Goal: Task Accomplishment & Management: Use online tool/utility

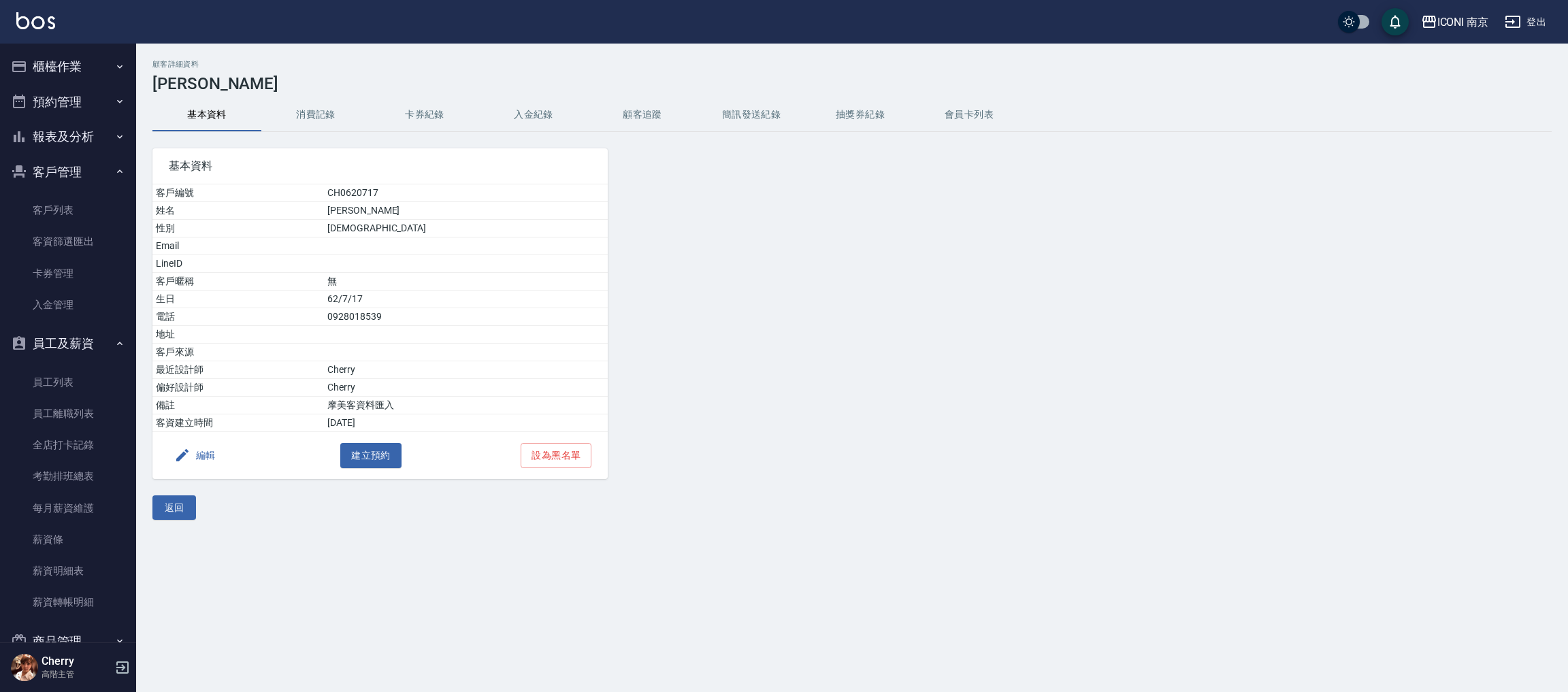
click at [78, 49] on button "櫃檯作業" at bounding box center [68, 66] width 125 height 35
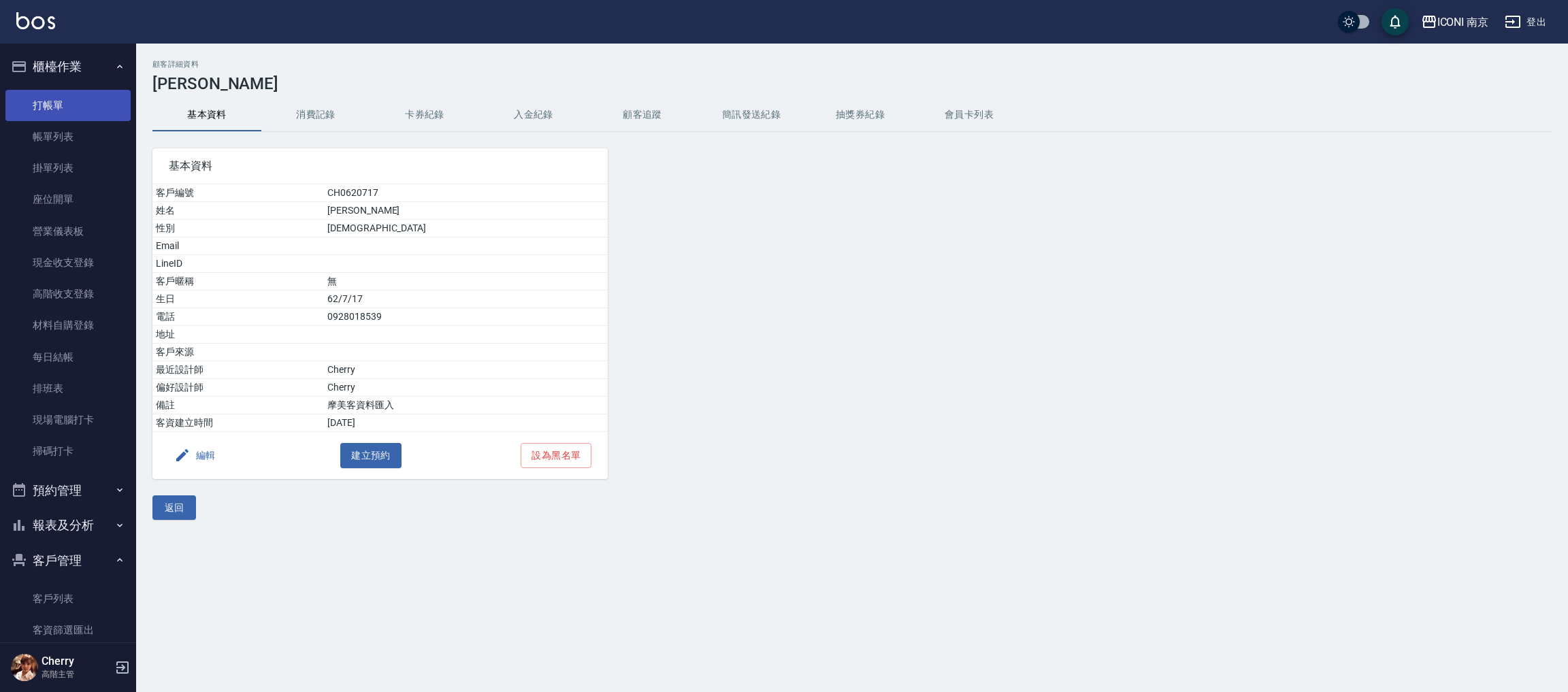
click at [61, 94] on link "打帳單" at bounding box center [68, 105] width 125 height 31
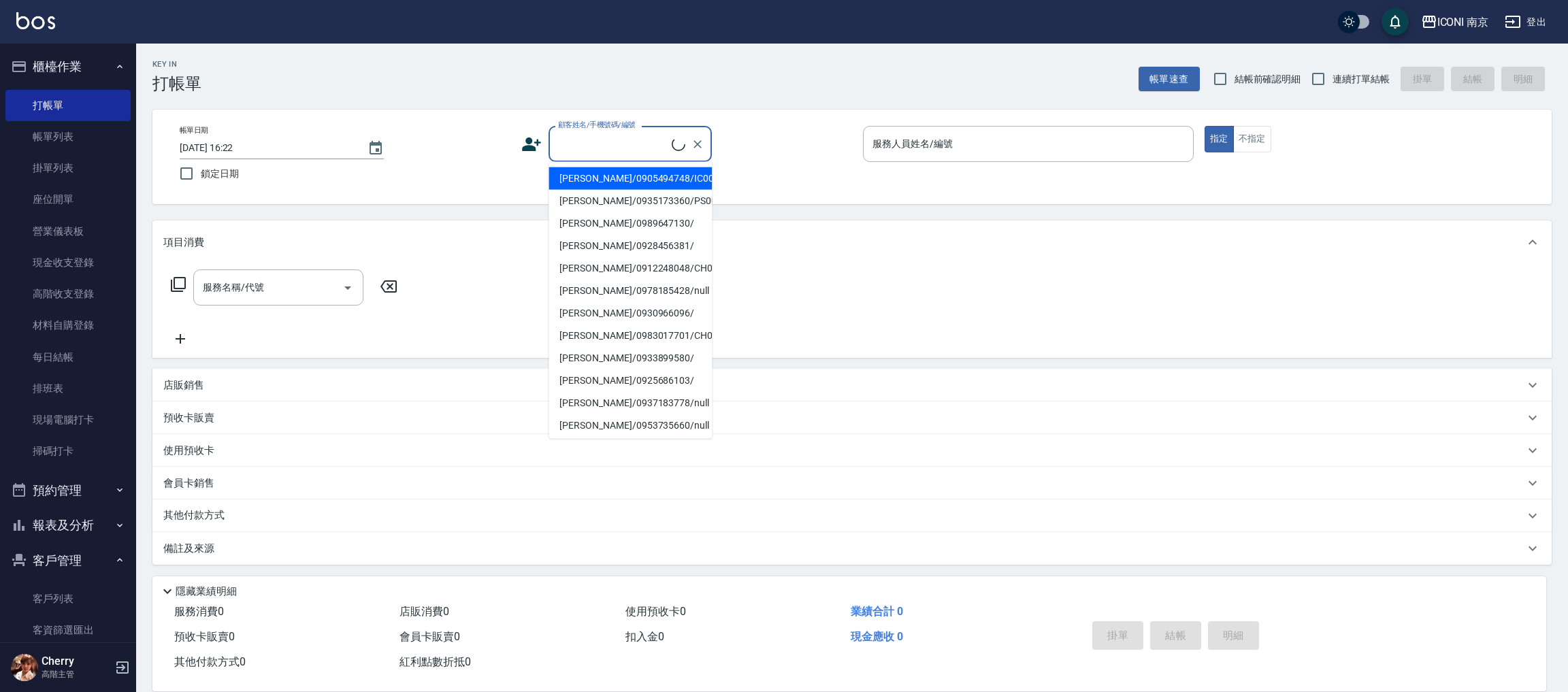
click at [580, 140] on input "顧客姓名/手機號碼/編號" at bounding box center [613, 143] width 117 height 23
type input "9"
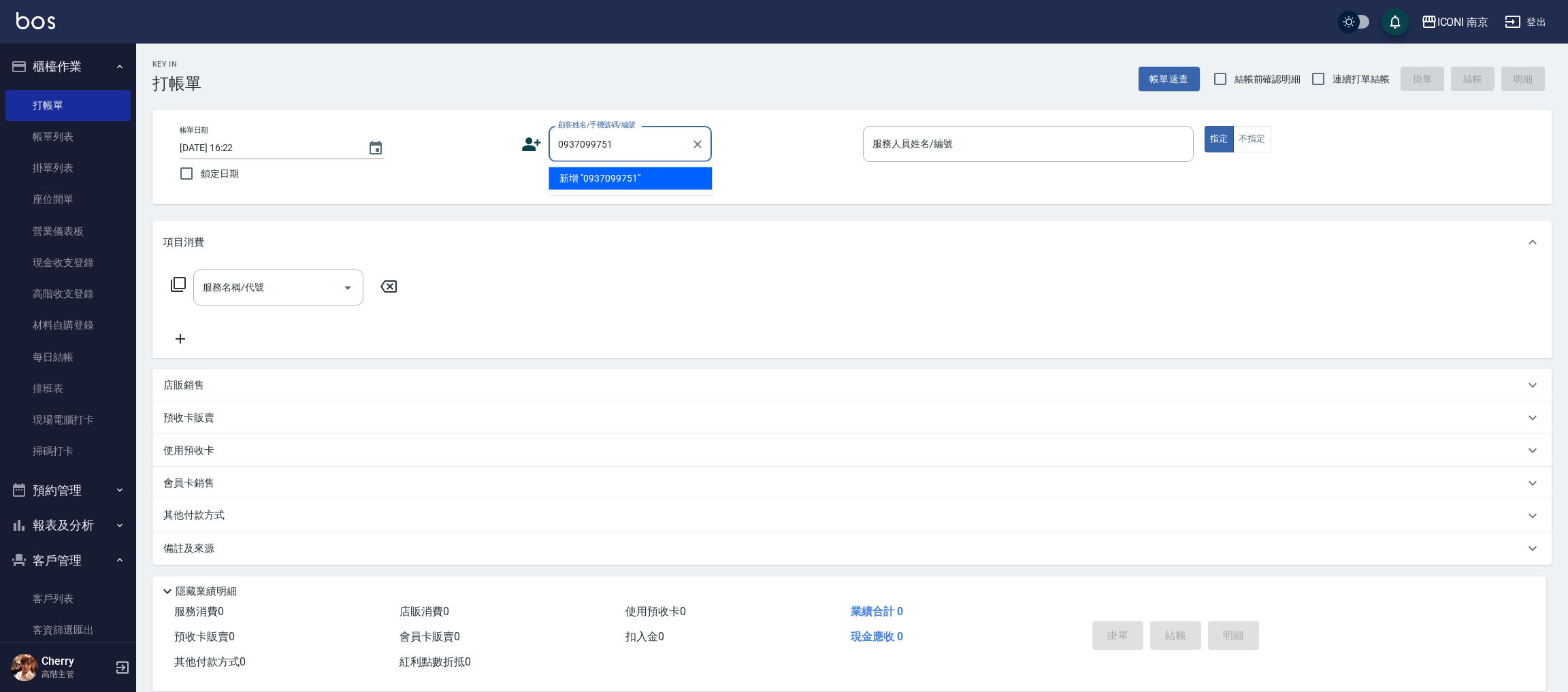
click at [593, 185] on li "新增 "0937099751"" at bounding box center [630, 178] width 163 height 22
type input "0937099751"
click at [525, 144] on icon at bounding box center [531, 143] width 21 height 20
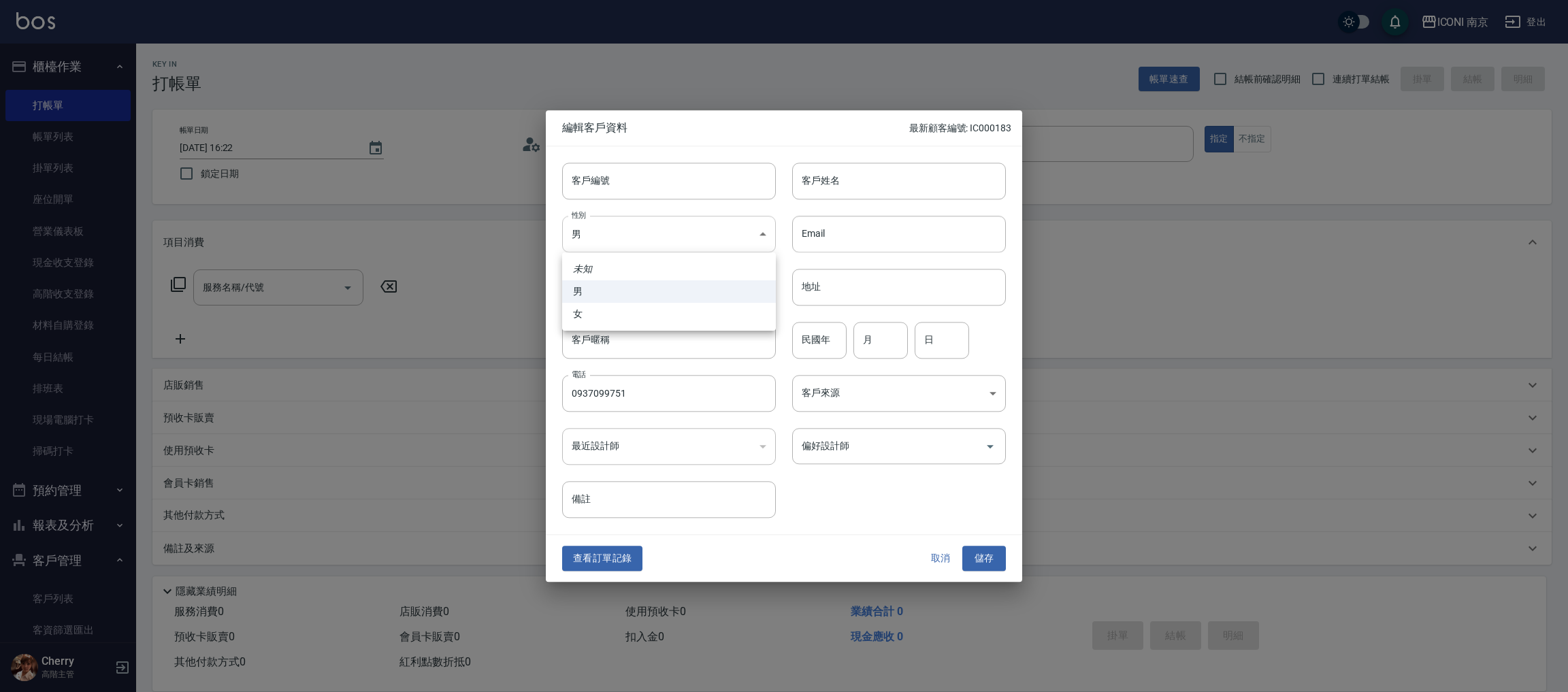
click at [609, 224] on body "ICONI 南京 登出 櫃檯作業 打帳單 帳單列表 掛單列表 座位開單 營業儀表板 現金收支登錄 高階收支登錄 材料自購登錄 每日結帳 排班表 現場電腦打卡 …" at bounding box center [784, 346] width 1568 height 692
click at [615, 309] on li "女" at bounding box center [669, 313] width 214 height 22
type input "[DEMOGRAPHIC_DATA]"
click at [813, 345] on input "民國年" at bounding box center [819, 341] width 55 height 37
type input "10"
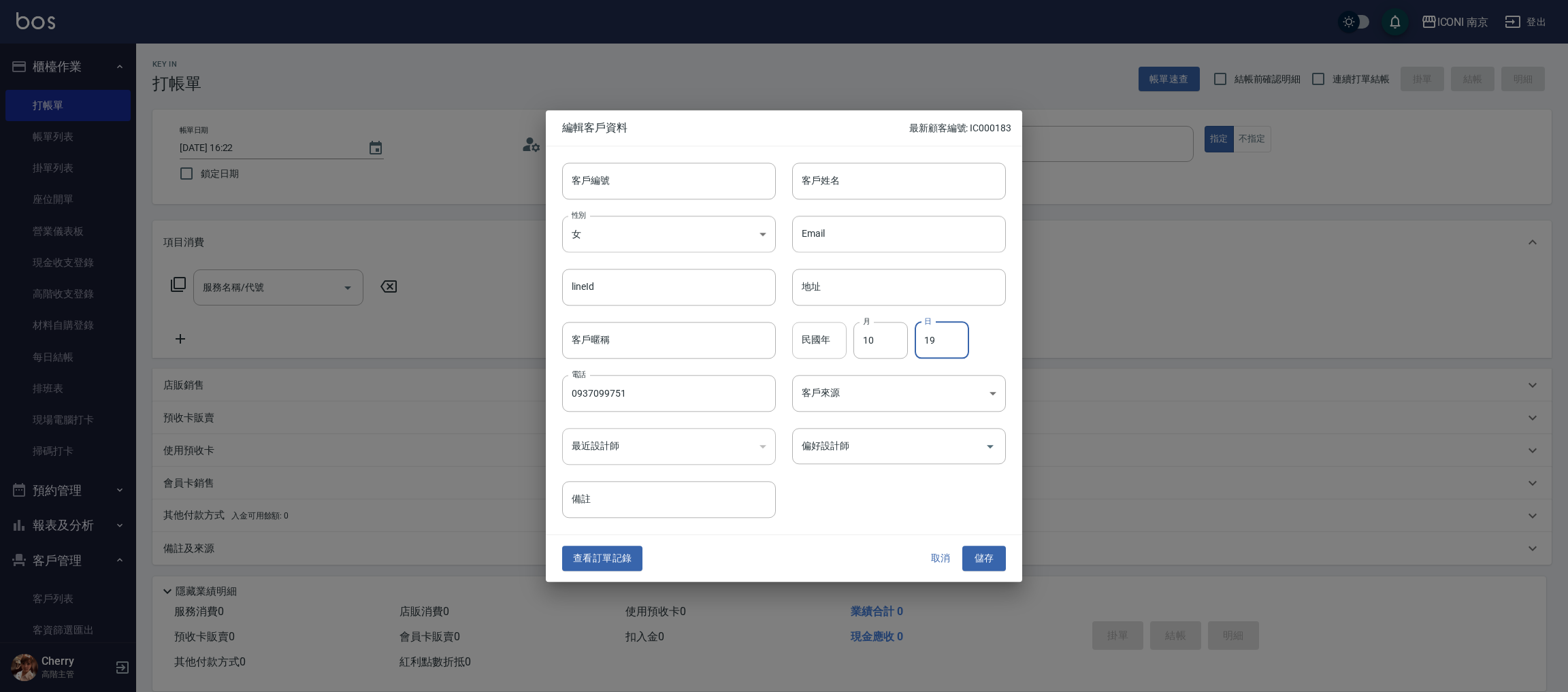
type input "19"
click at [851, 170] on input "客戶姓名" at bounding box center [898, 182] width 214 height 37
type input "x"
type input "[PERSON_NAME]"
click at [852, 384] on body "ICONI 南京 登出 櫃檯作業 打帳單 帳單列表 掛單列表 座位開單 營業儀表板 現金收支登錄 高階收支登錄 材料自購登錄 每日結帳 排班表 現場電腦打卡 …" at bounding box center [784, 346] width 1568 height 692
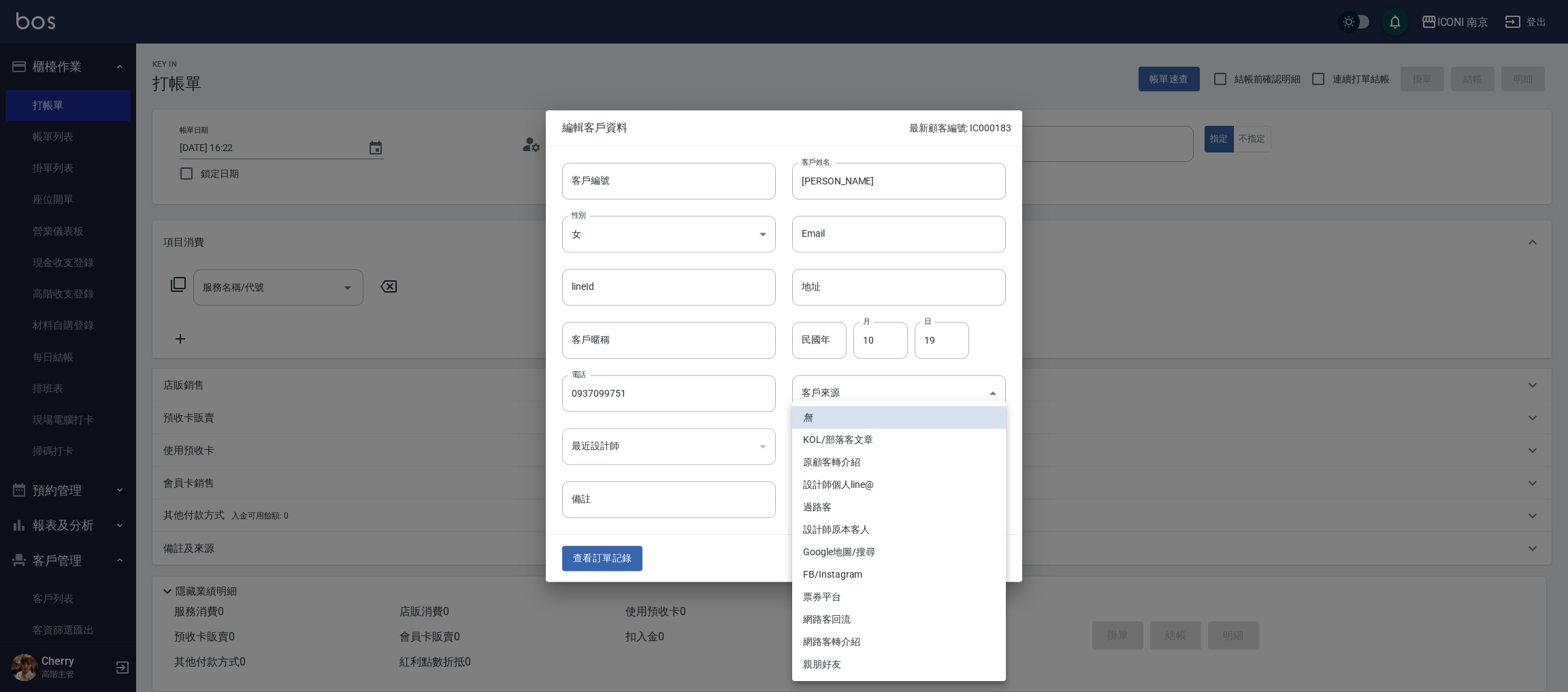
click at [835, 509] on li "過路客" at bounding box center [898, 507] width 214 height 22
type input "過路客"
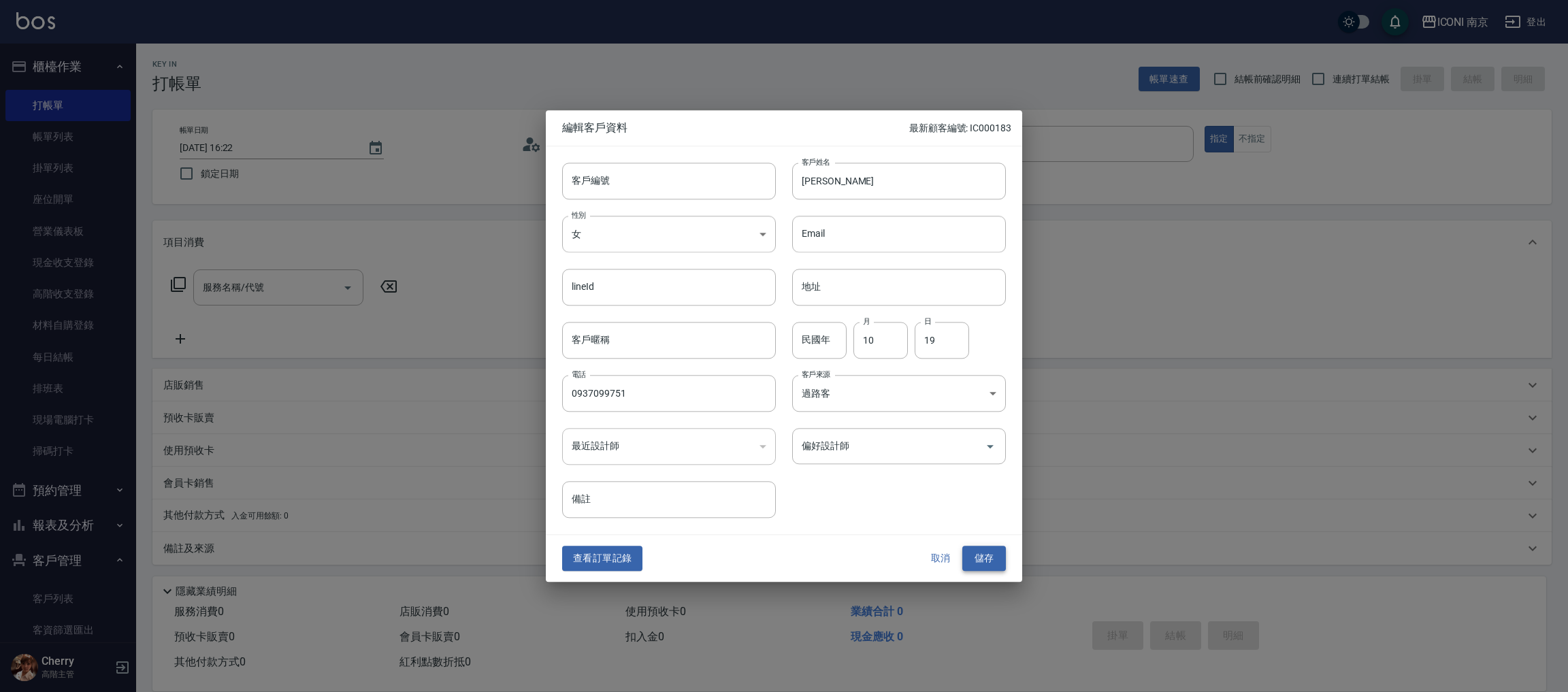
click at [986, 567] on button "儲存" at bounding box center [983, 559] width 44 height 25
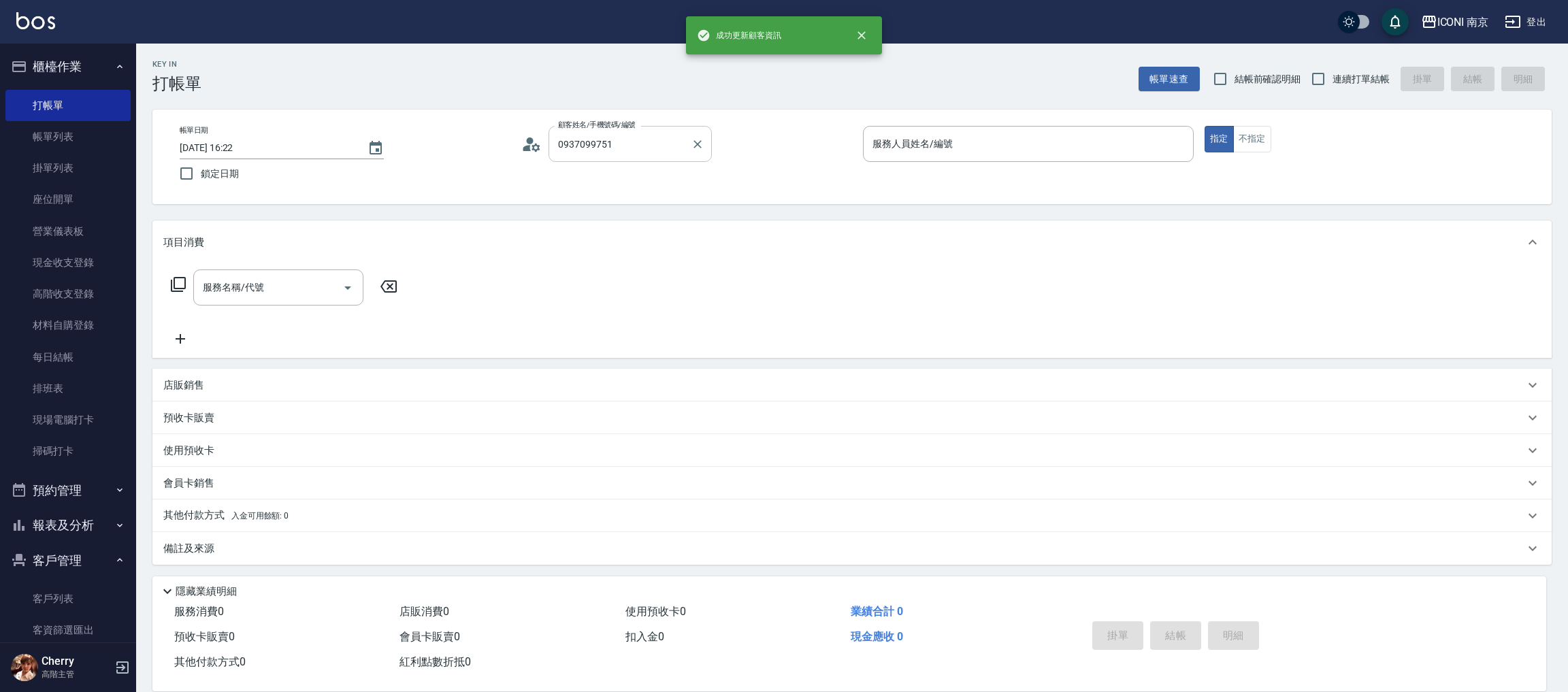
click at [665, 148] on input "0937099751" at bounding box center [620, 143] width 131 height 23
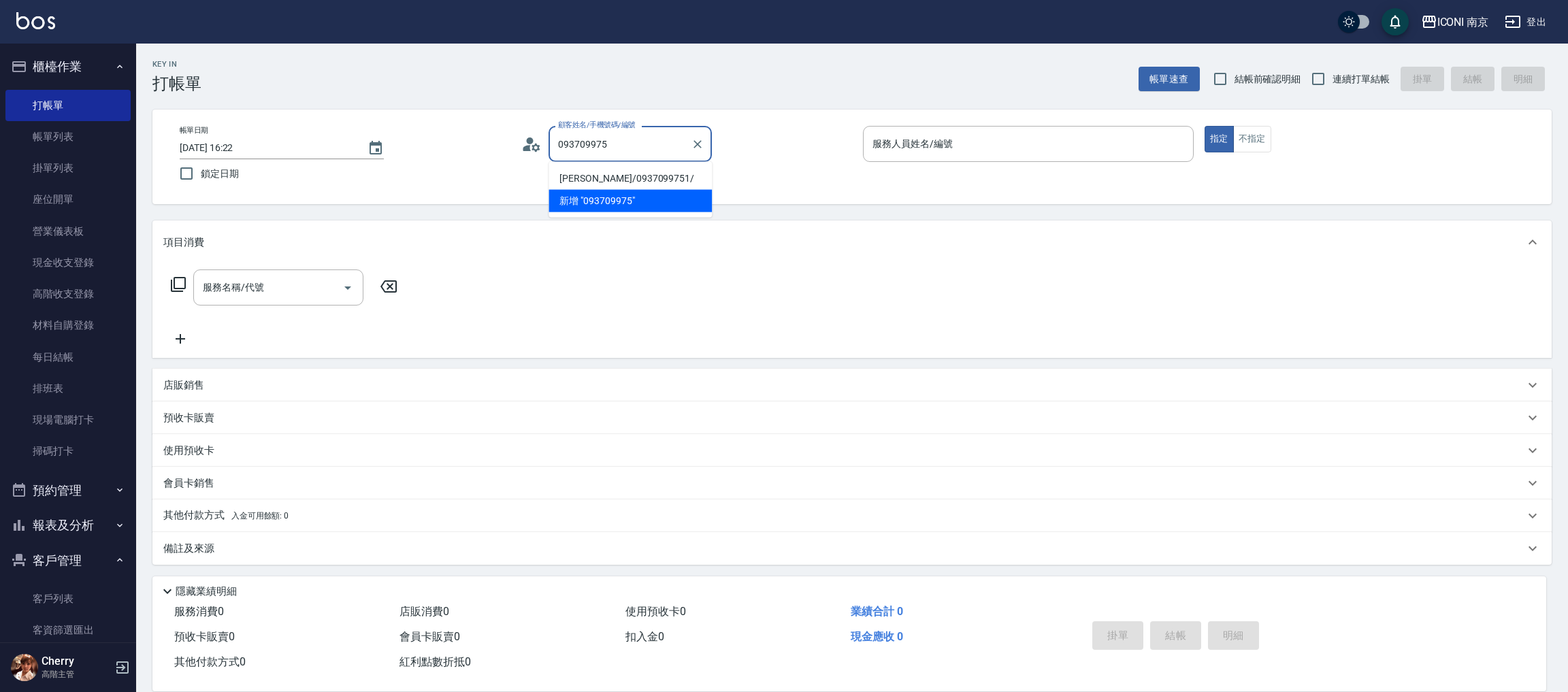
click at [641, 167] on li "[PERSON_NAME]/0937099751/" at bounding box center [630, 178] width 163 height 22
type input "[PERSON_NAME]/0937099751/"
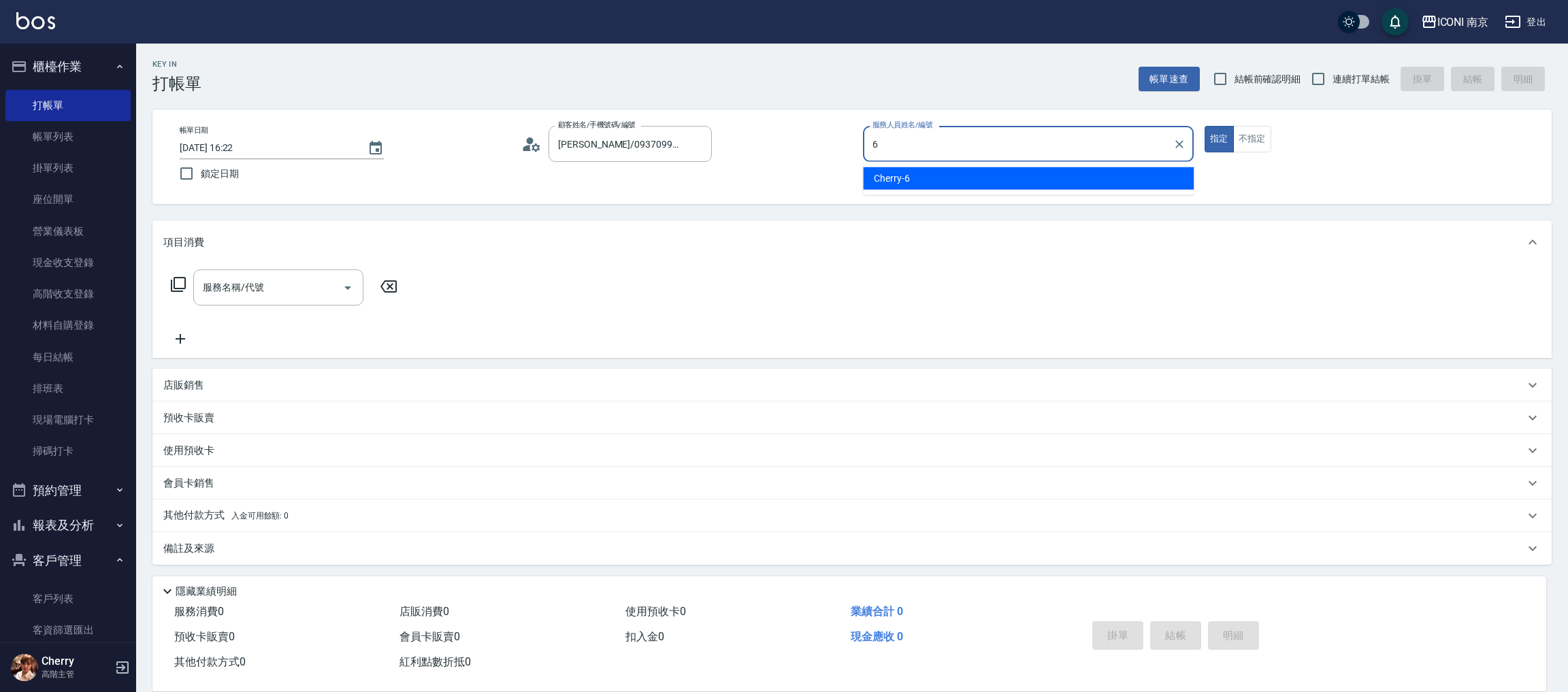
type input "Cherry-6"
type button "true"
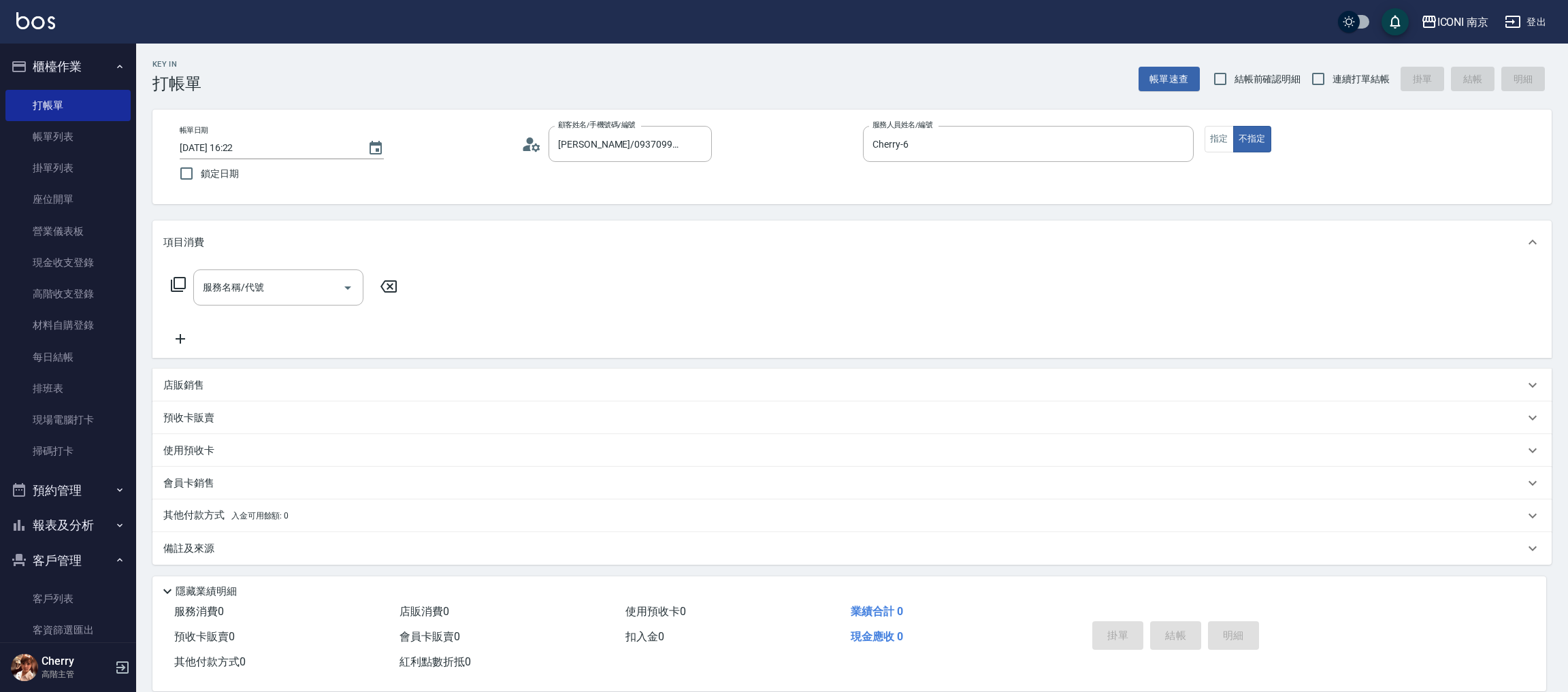
click at [1352, 73] on span "連續打單結帳" at bounding box center [1360, 79] width 58 height 15
click at [1332, 73] on input "連續打單結帳" at bounding box center [1317, 78] width 28 height 28
checkbox input "true"
click at [179, 282] on icon at bounding box center [178, 284] width 17 height 17
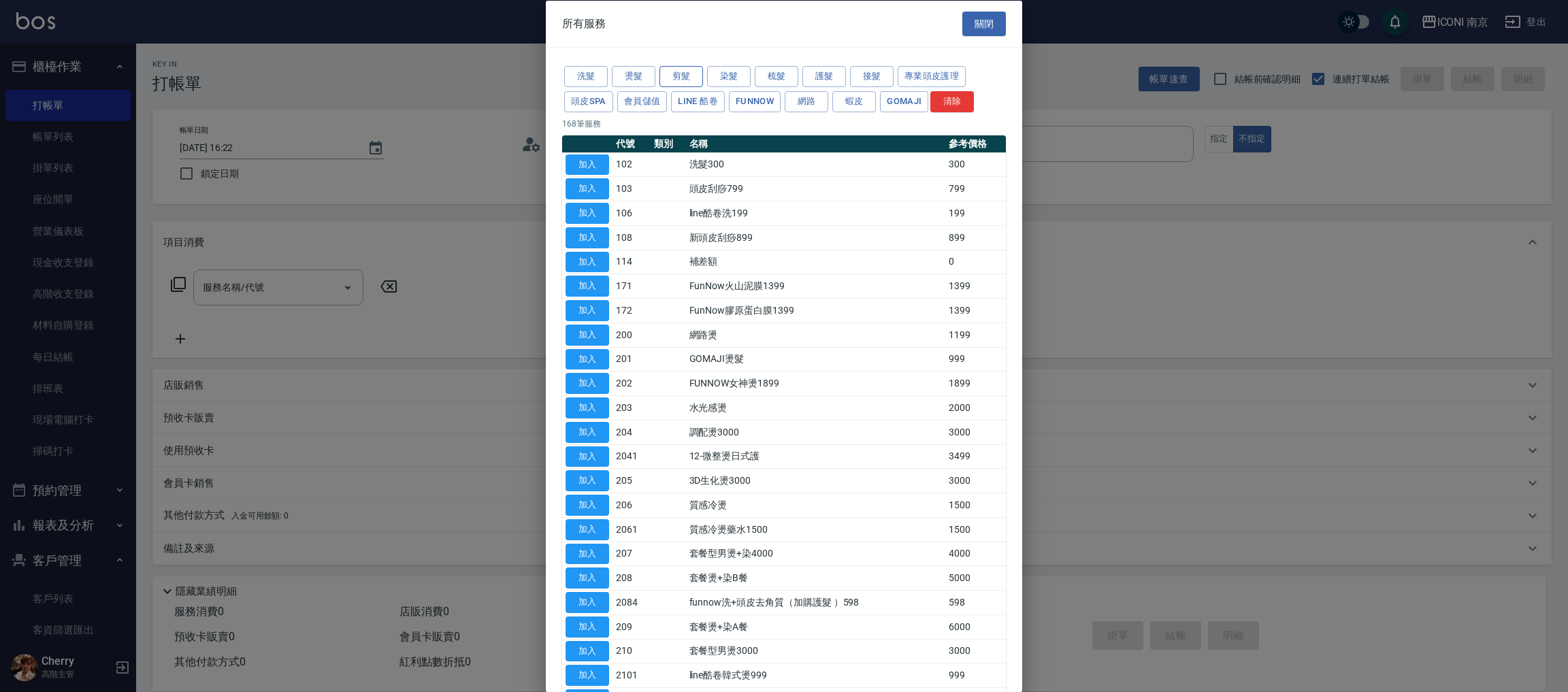
click at [681, 69] on button "剪髮" at bounding box center [681, 77] width 44 height 21
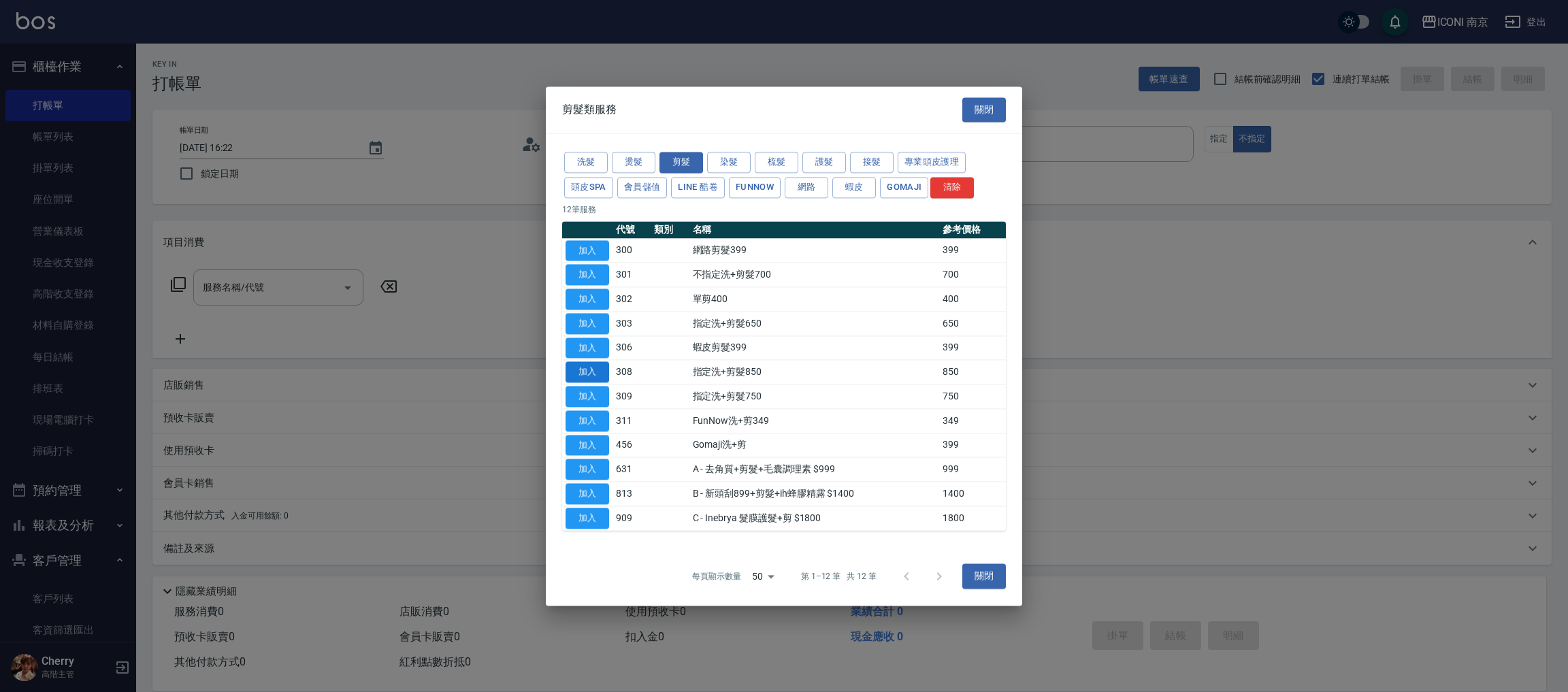
click at [569, 364] on button "加入" at bounding box center [587, 373] width 44 height 21
type input "指定洗+剪髮850(308)"
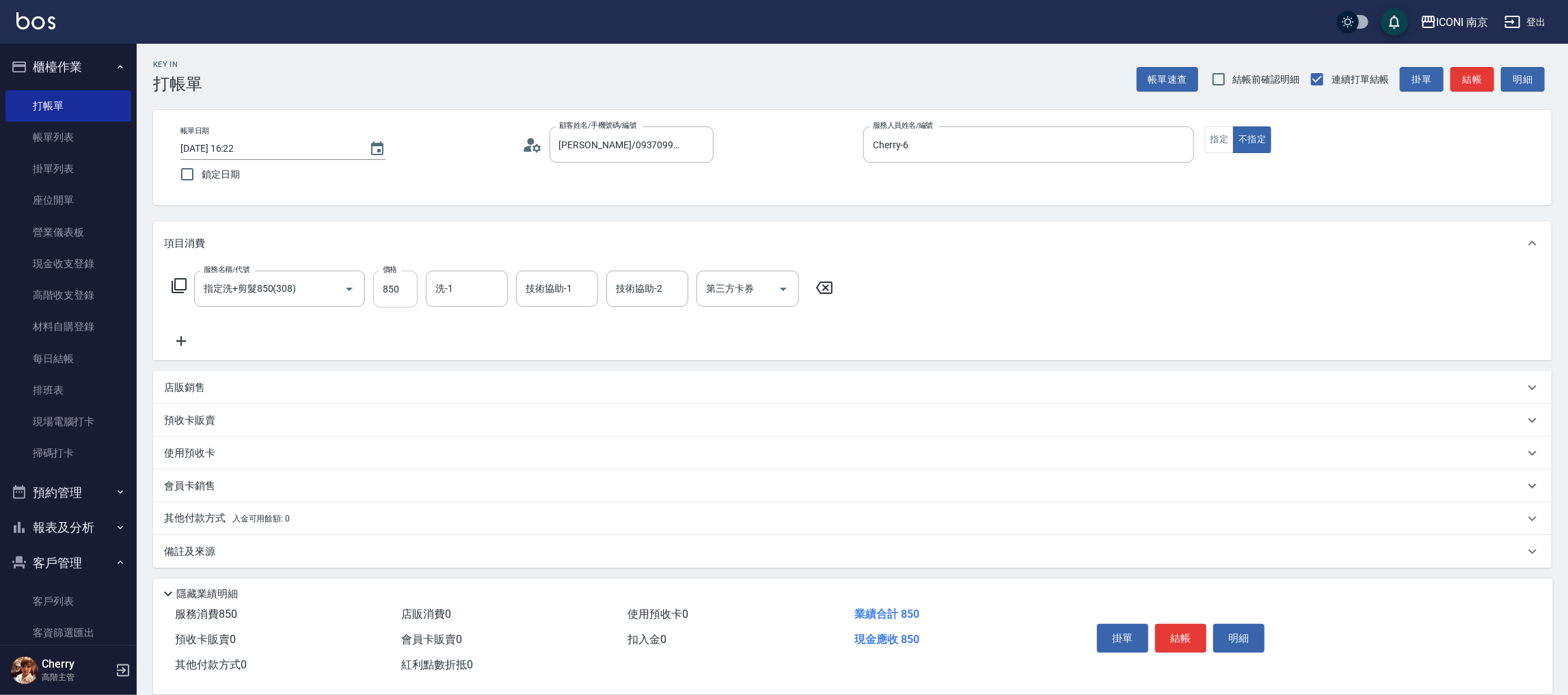
click at [400, 290] on input "850" at bounding box center [394, 289] width 44 height 37
type input "8"
drag, startPoint x: 824, startPoint y: 301, endPoint x: 797, endPoint y: 296, distance: 27.5
click at [822, 303] on div "服務名稱/代號 指定洗+剪髮850(308) 服務名稱/代號 價格 8 價格 洗-1 洗-1 技術協助-1 技術協助-1 技術協助-2 技術協助-2 第三方卡…" at bounding box center [502, 289] width 678 height 37
click at [818, 286] on icon at bounding box center [824, 287] width 17 height 13
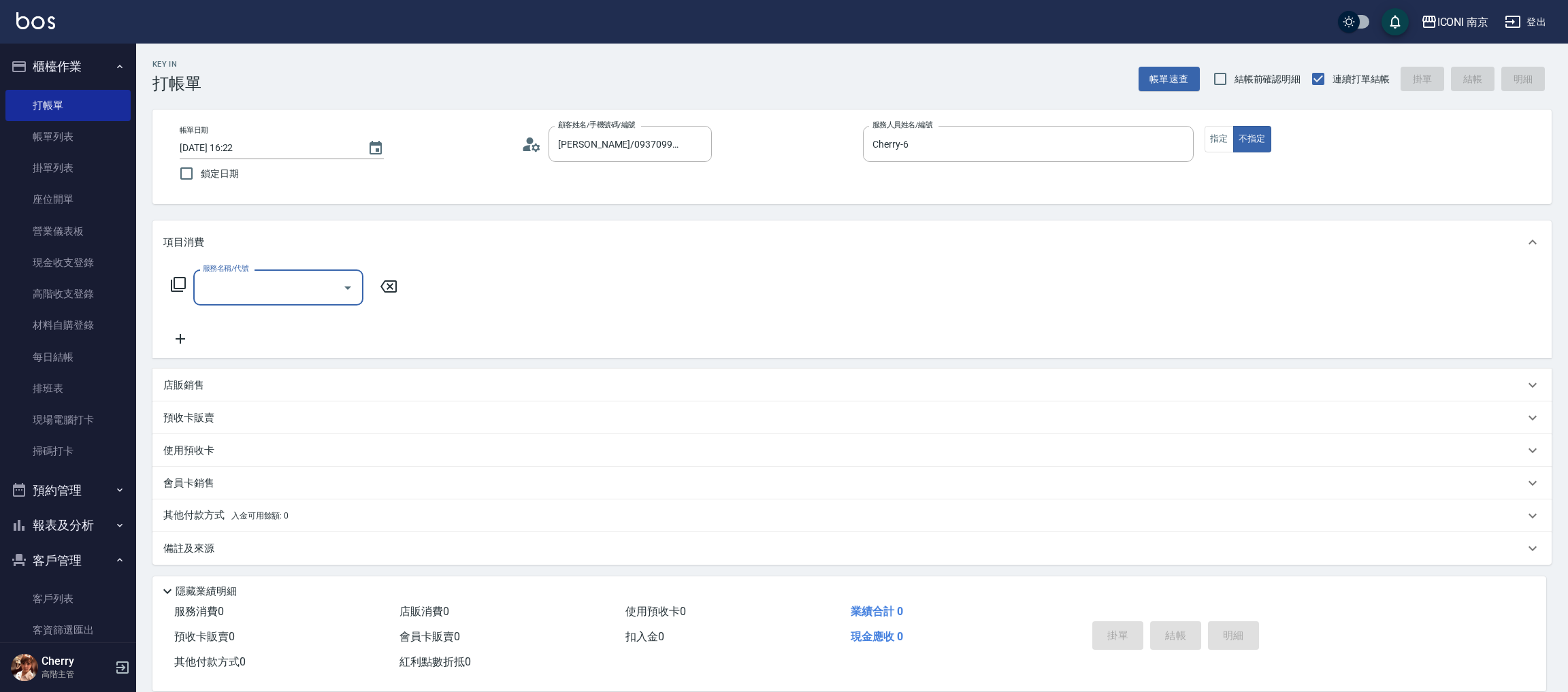
click at [169, 282] on div "服務名稱/代號 服務名稱/代號" at bounding box center [284, 287] width 242 height 36
click at [182, 284] on icon at bounding box center [178, 284] width 17 height 17
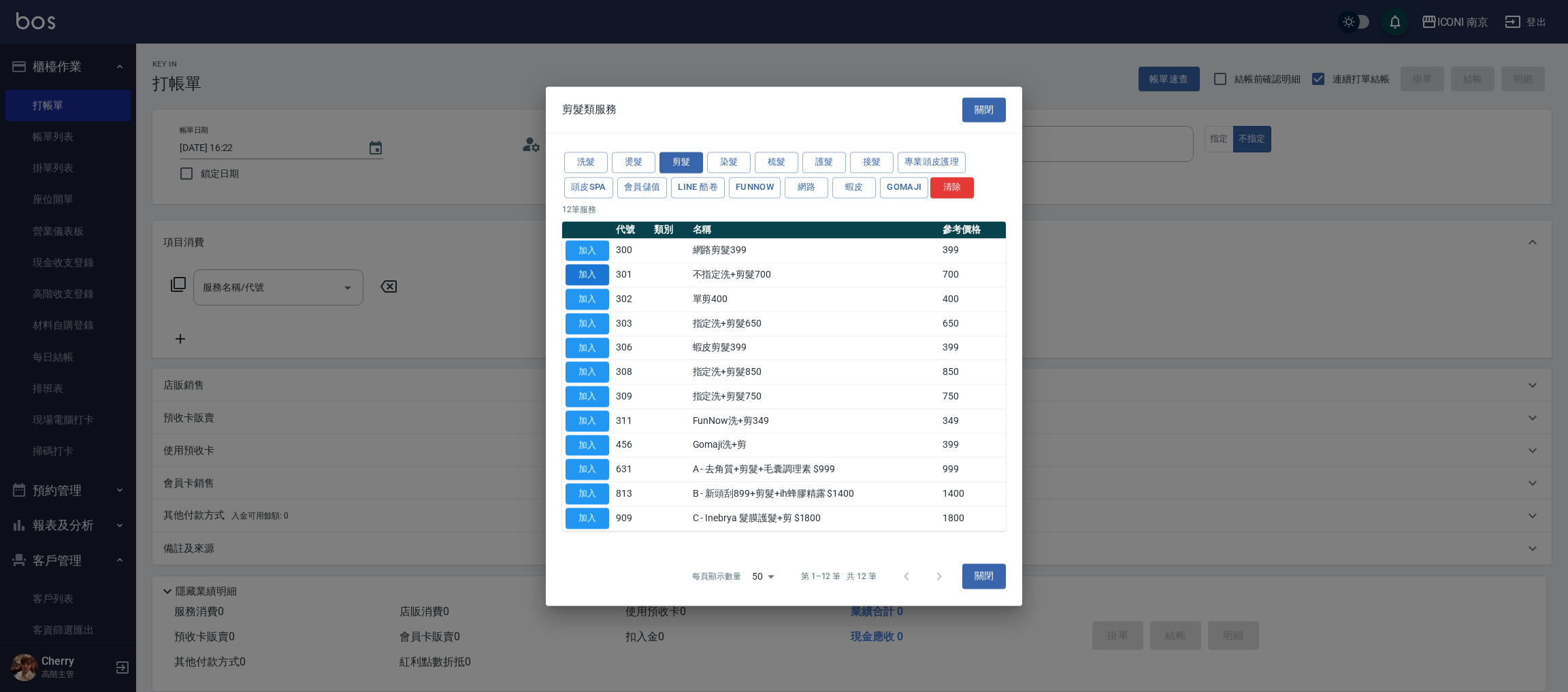
click at [598, 268] on button "加入" at bounding box center [587, 275] width 44 height 21
type input "不指定洗+剪髮700(301)"
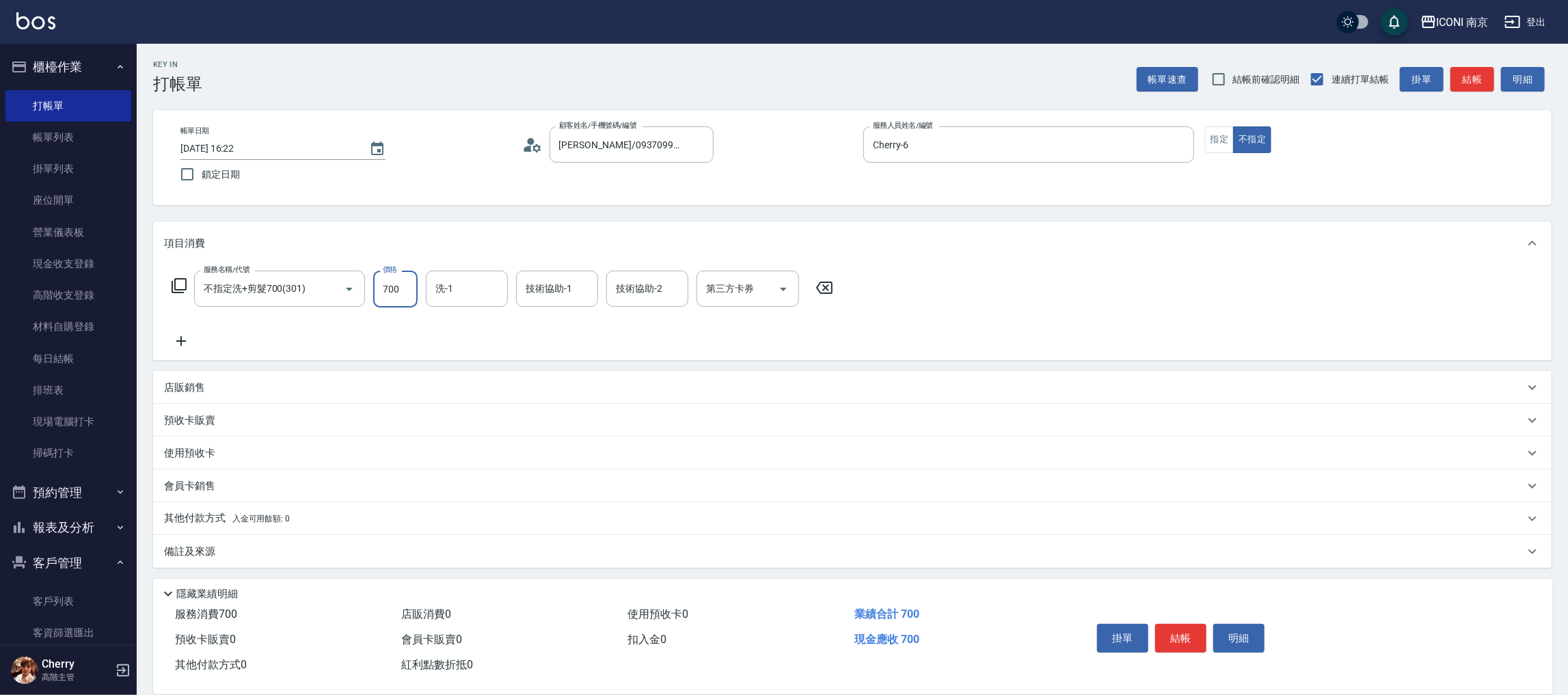
click at [405, 292] on input "700" at bounding box center [394, 289] width 44 height 37
type input "800"
click at [259, 556] on div "備註及來源" at bounding box center [843, 551] width 1360 height 15
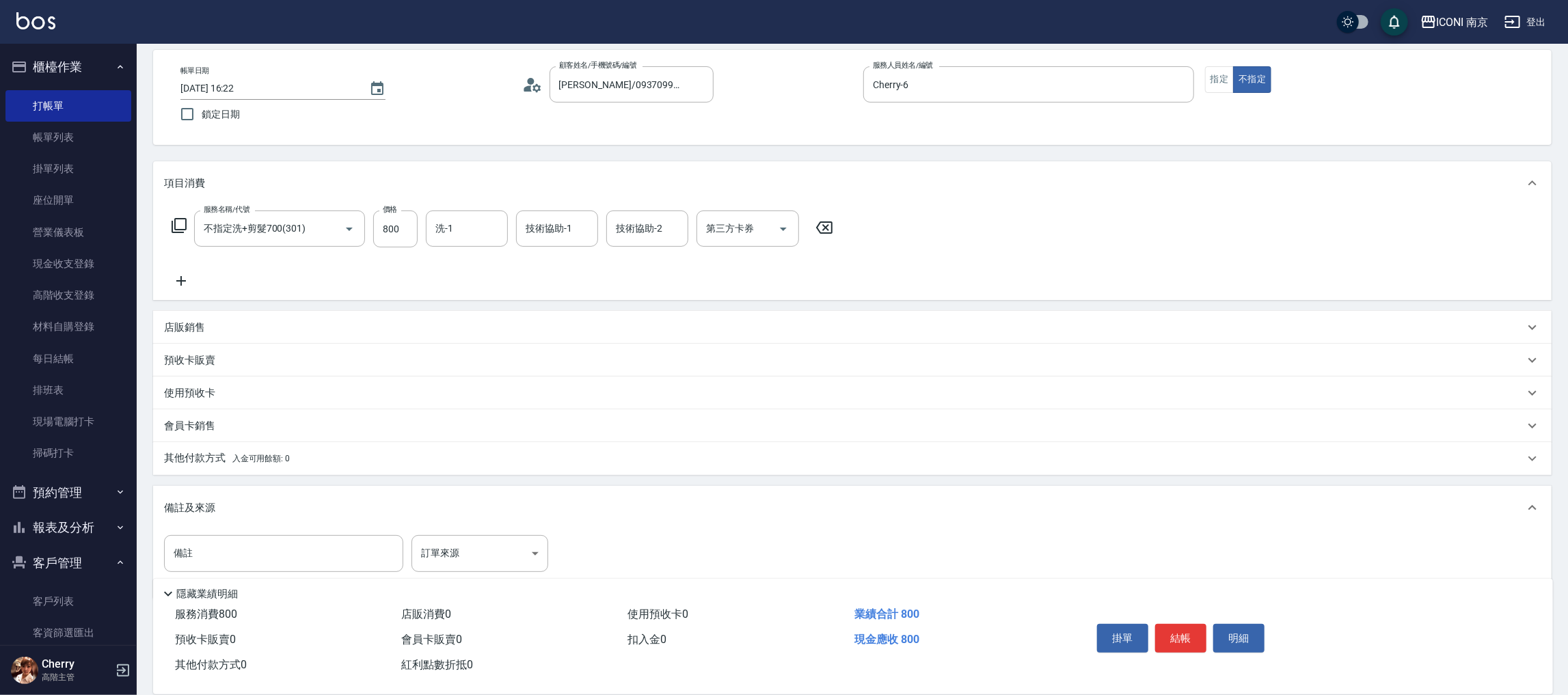
scroll to position [92, 0]
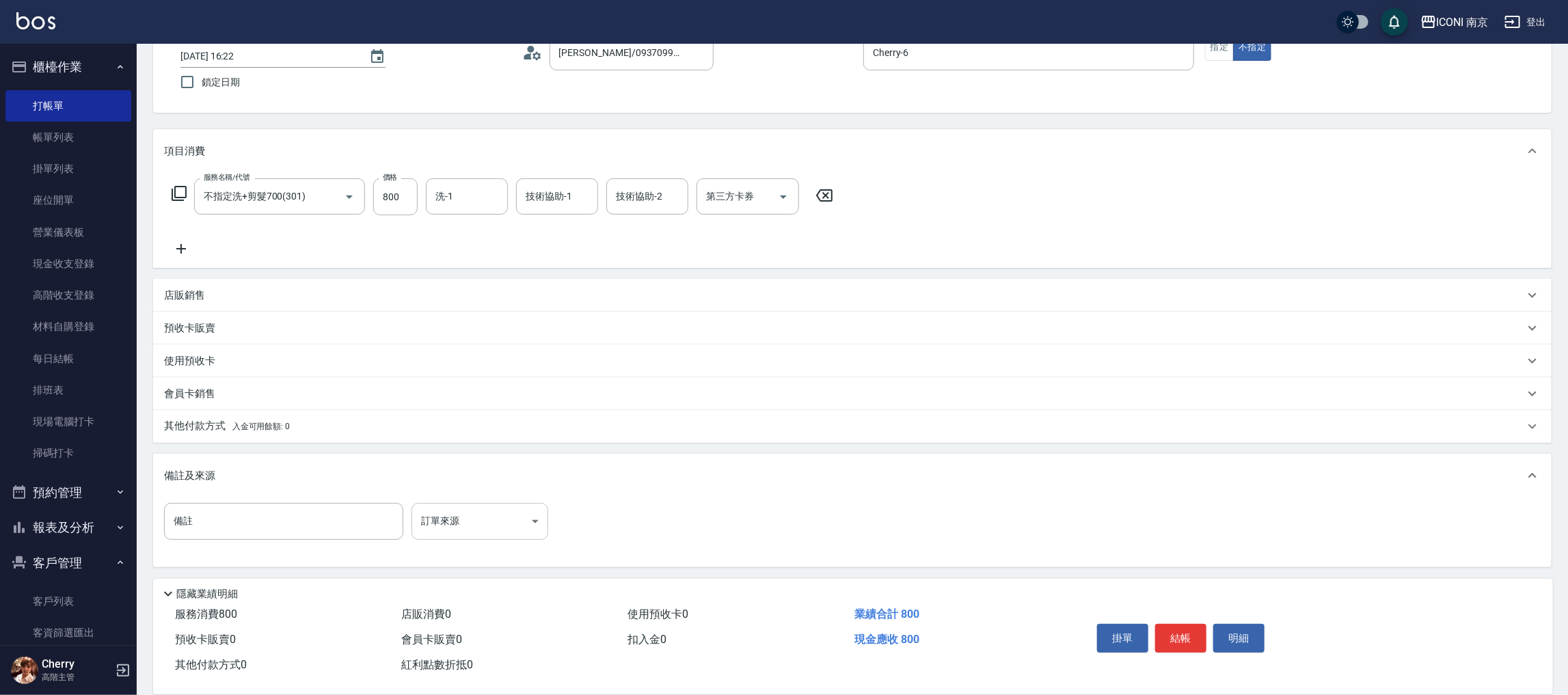
click at [532, 524] on body "ICONI 南京 登出 櫃檯作業 打帳單 帳單列表 掛單列表 座位開單 營業儀表板 現金收支登錄 高階收支登錄 材料自購登錄 每日結帳 排班表 現場電腦打卡 …" at bounding box center [784, 302] width 1568 height 788
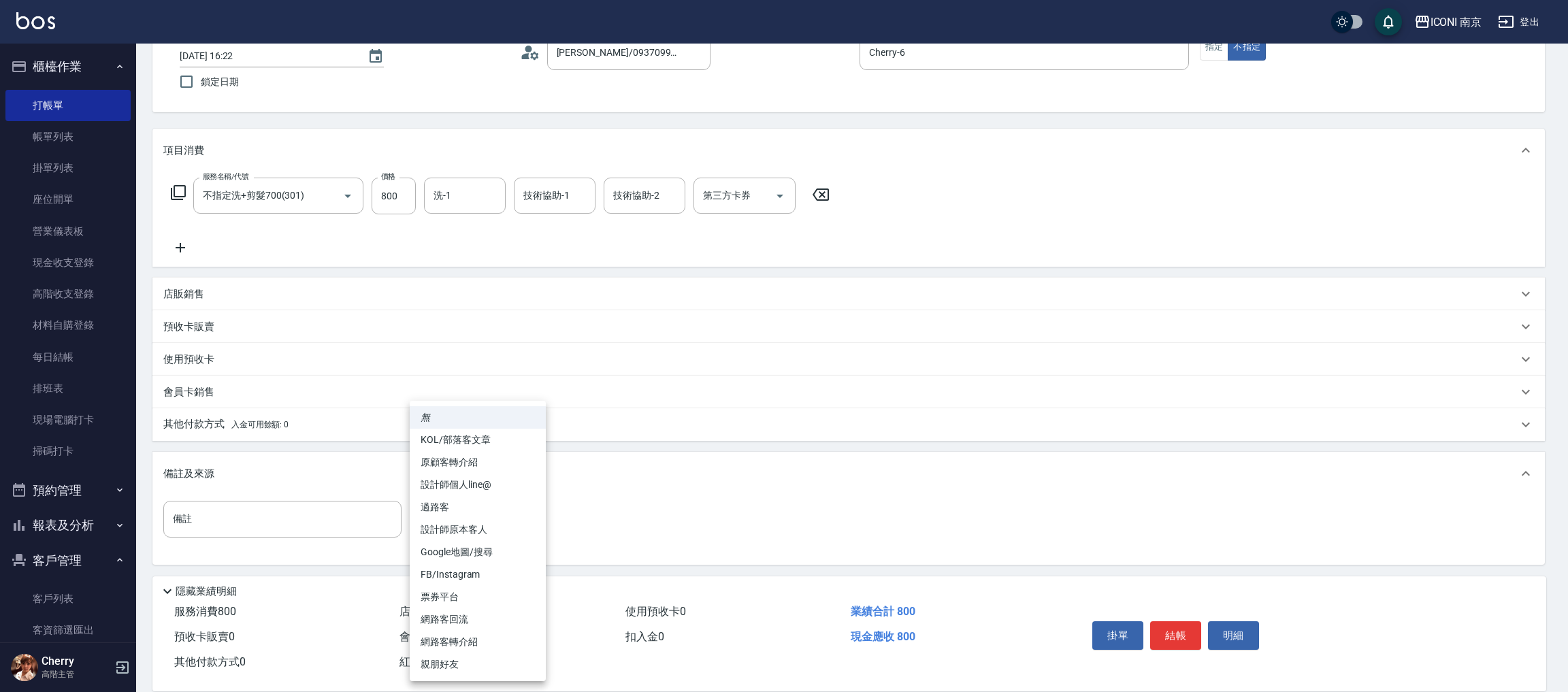
click at [455, 498] on li "過路客" at bounding box center [477, 507] width 136 height 22
type input "過路客"
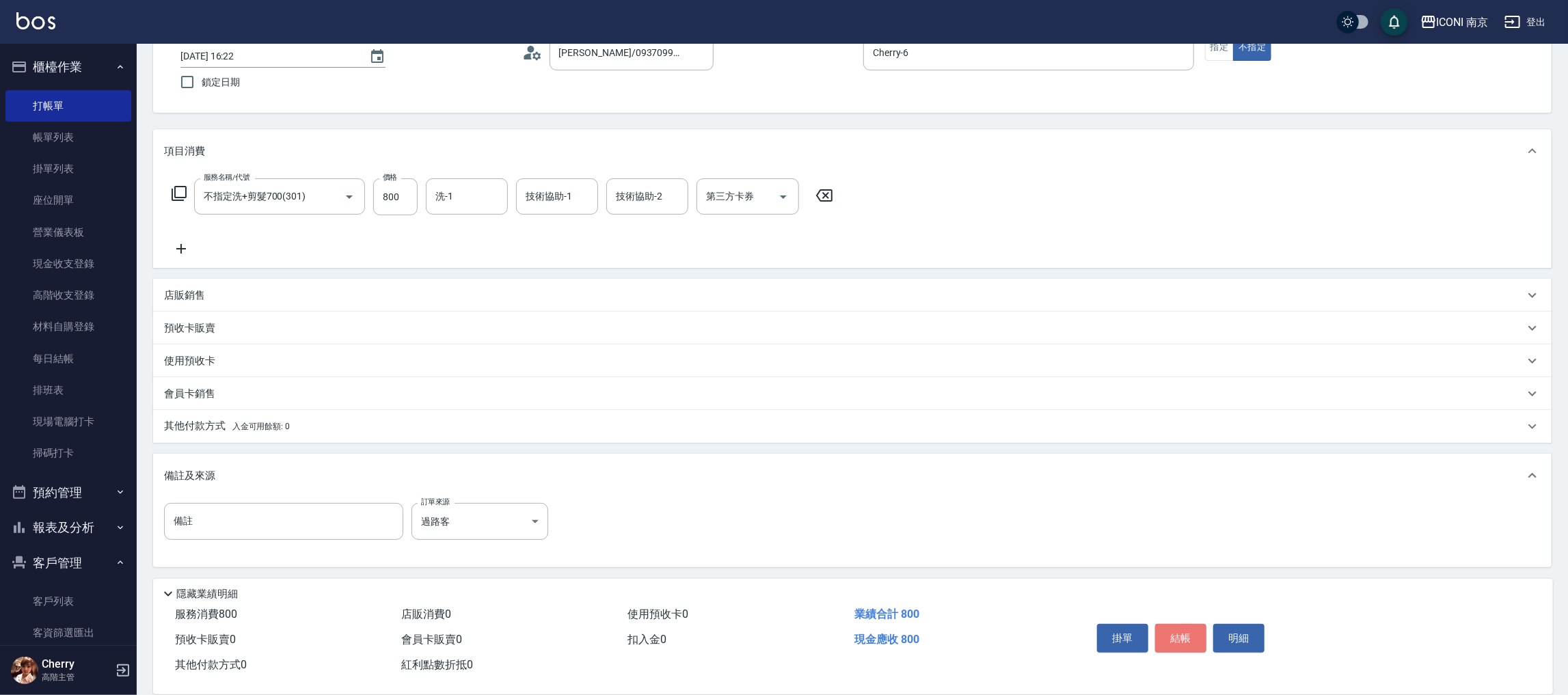
drag, startPoint x: 1164, startPoint y: 634, endPoint x: 1159, endPoint y: 620, distance: 14.9
click at [1162, 631] on button "結帳" at bounding box center [1181, 637] width 51 height 28
type input "[DATE] 16:23"
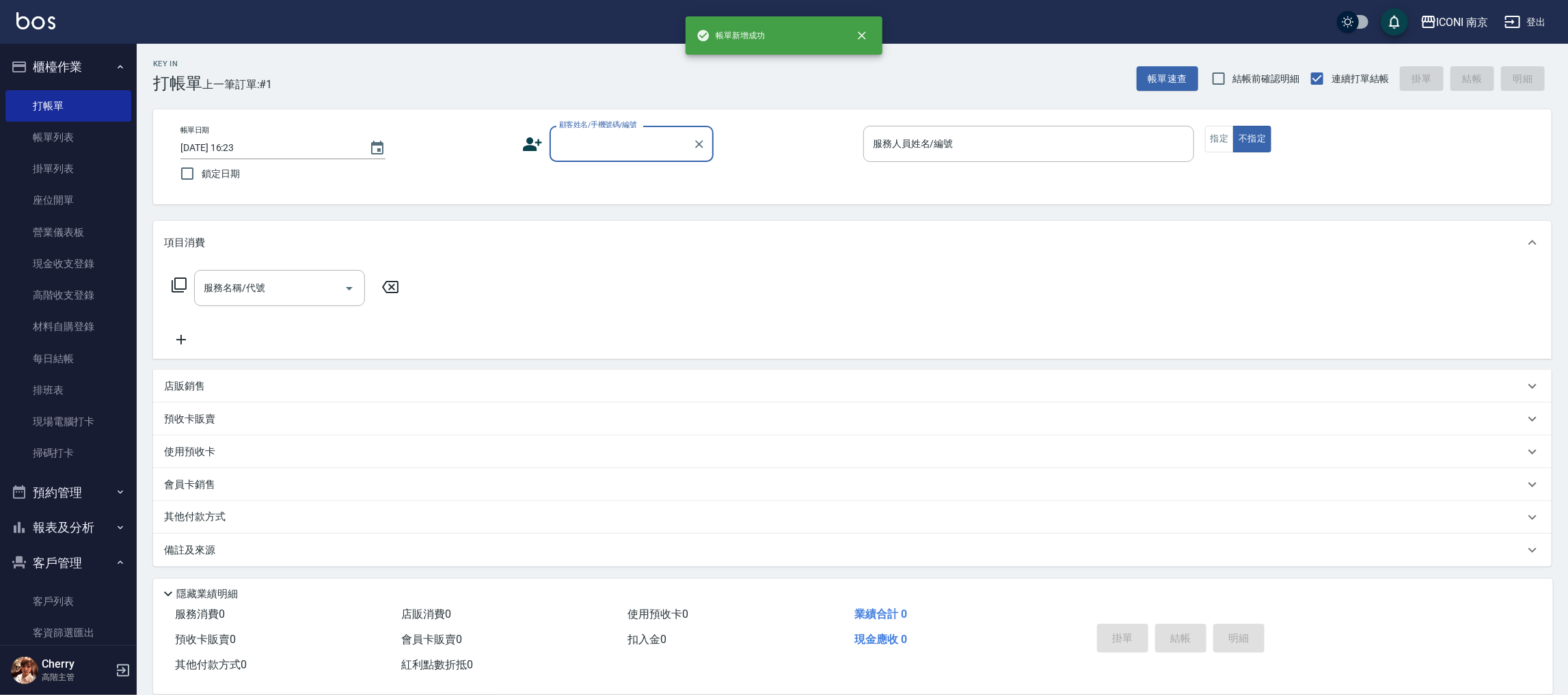
scroll to position [0, 0]
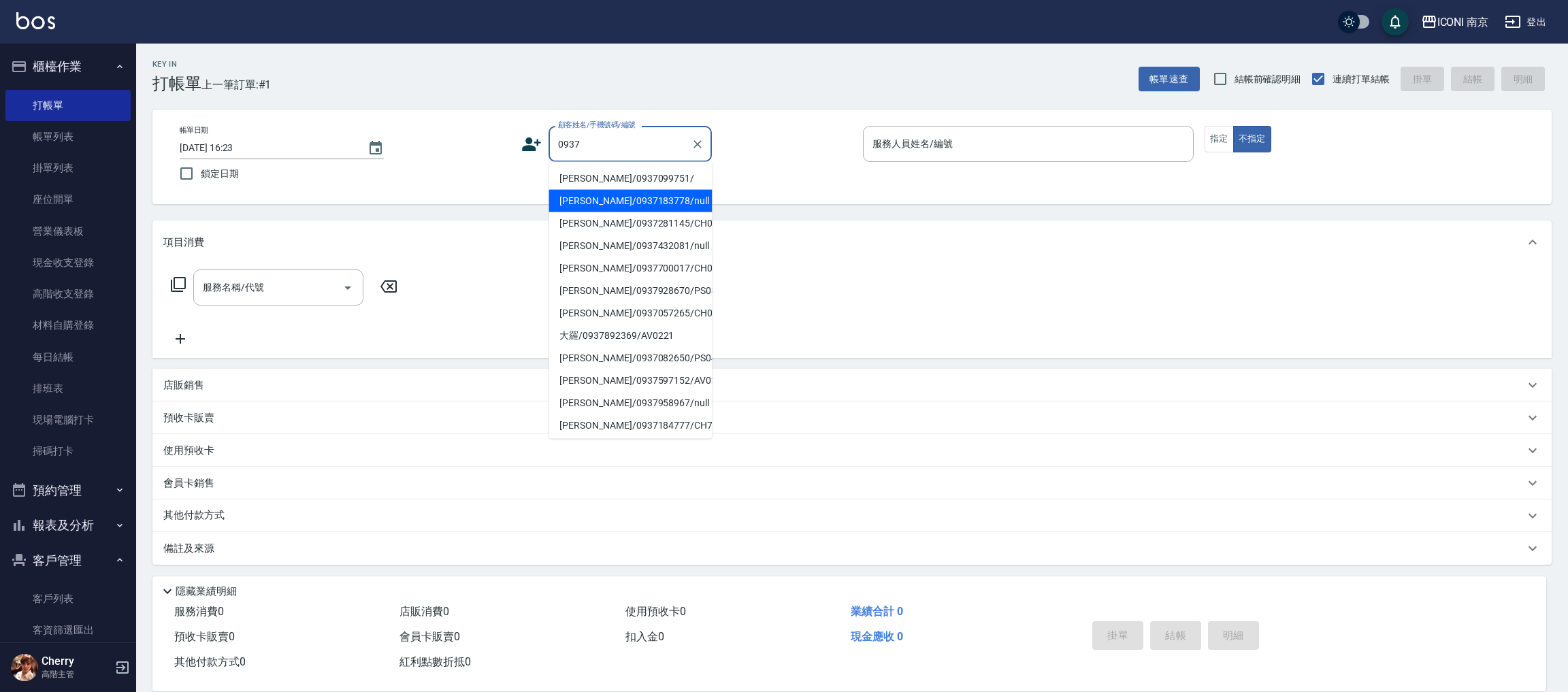
click at [611, 201] on li "[PERSON_NAME]/0937183778/null" at bounding box center [630, 200] width 163 height 22
type input "[PERSON_NAME]/0937183778/null"
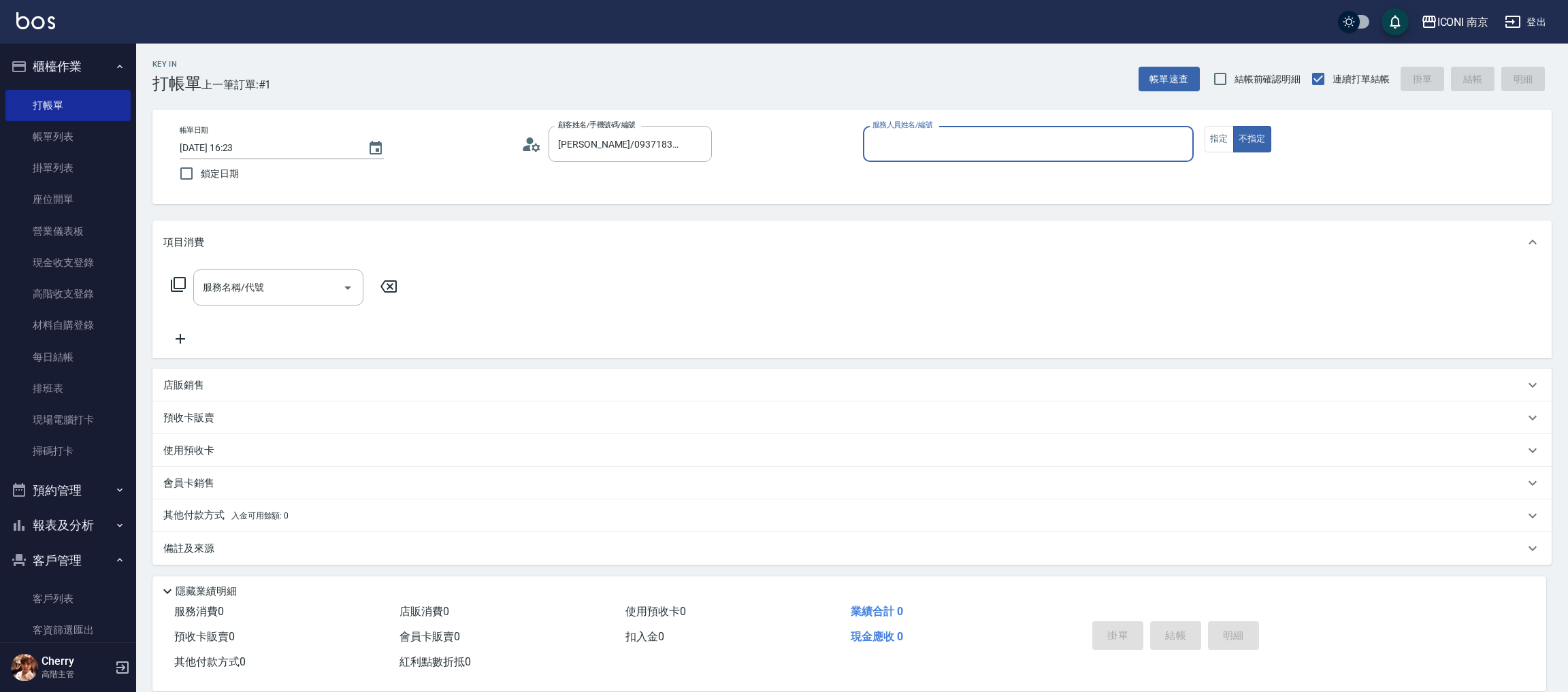
click at [538, 144] on icon at bounding box center [535, 146] width 8 height 8
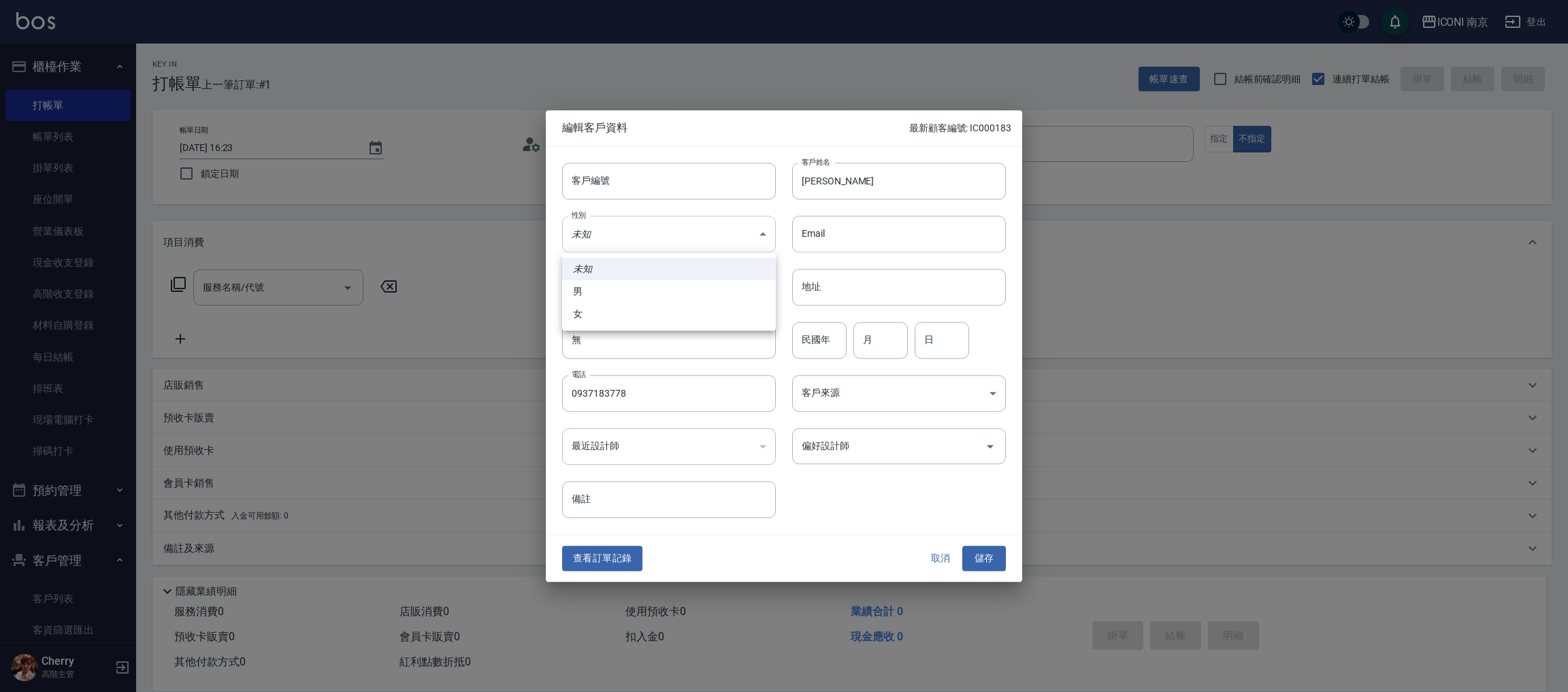
click at [623, 221] on body "ICONI 南京 登出 櫃檯作業 打帳單 帳單列表 掛單列表 座位開單 營業儀表板 現金收支登錄 高階收支登錄 材料自購登錄 每日結帳 排班表 現場電腦打卡 …" at bounding box center [784, 346] width 1568 height 692
click at [560, 311] on div "未知 男 女" at bounding box center [784, 346] width 1568 height 692
click at [825, 327] on div at bounding box center [784, 346] width 1568 height 692
click at [830, 327] on input "民國年" at bounding box center [819, 341] width 55 height 37
type input "72"
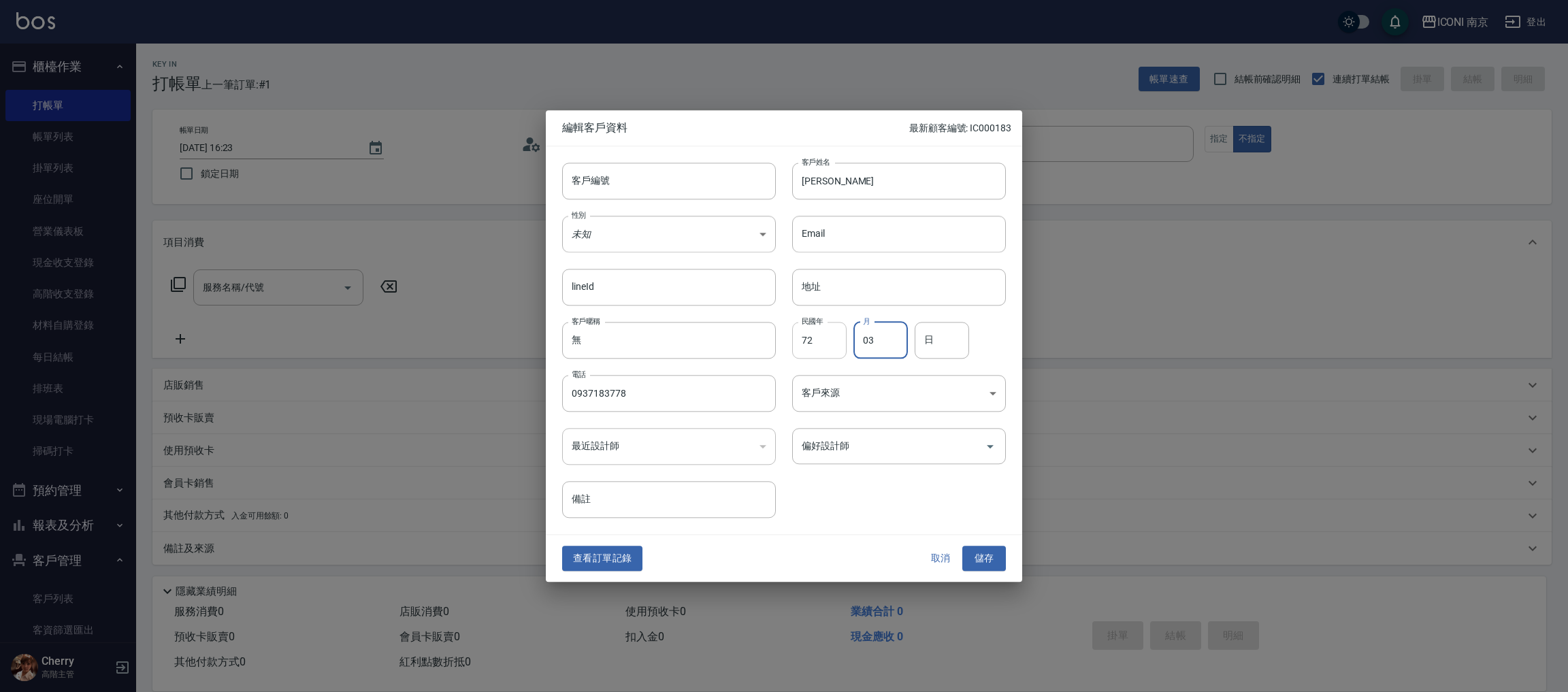
type input "03"
type input "10"
click at [856, 393] on body "ICONI 南京 登出 櫃檯作業 打帳單 帳單列表 掛單列表 座位開單 營業儀表板 現金收支登錄 高階收支登錄 材料自購登錄 每日結帳 排班表 現場電腦打卡 …" at bounding box center [784, 346] width 1568 height 692
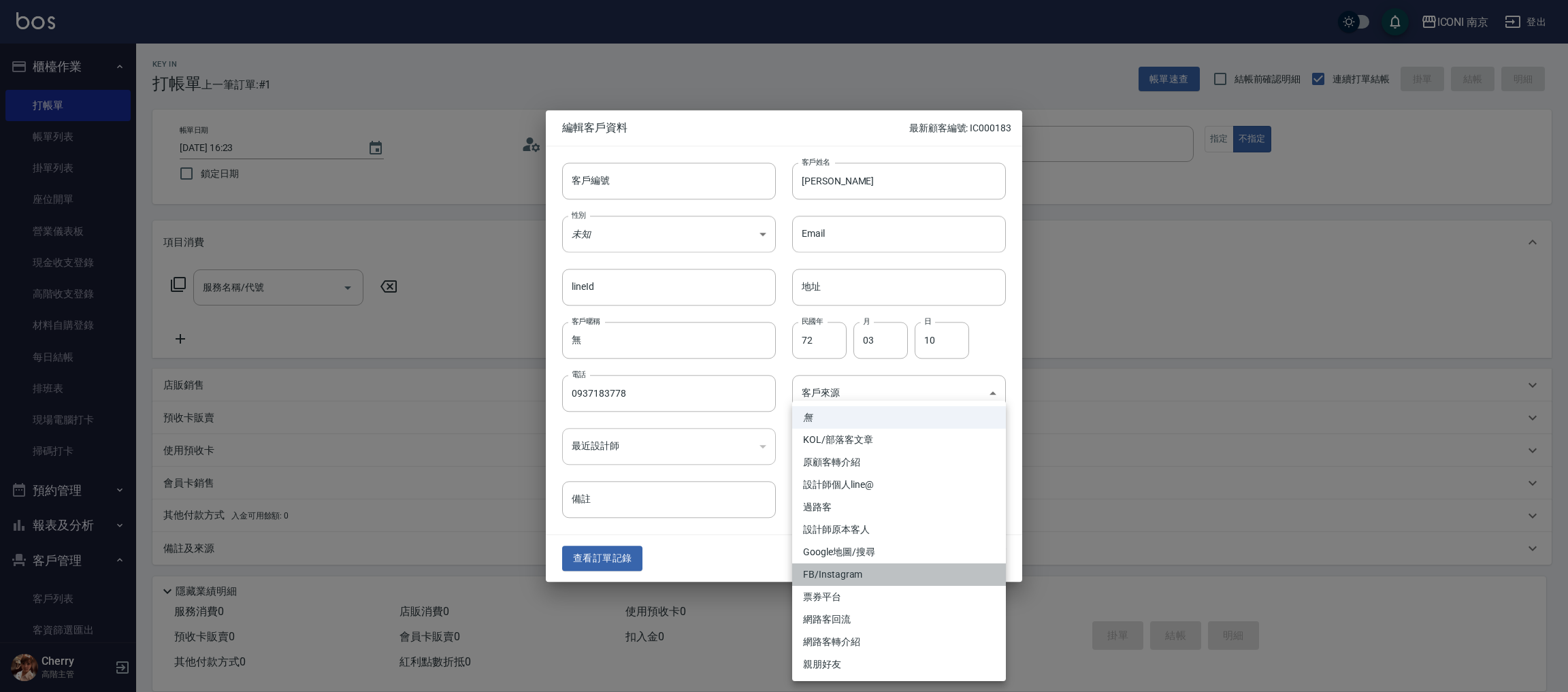
click at [846, 582] on li "FB/Instagram" at bounding box center [898, 574] width 214 height 22
type input "FB/Instagram"
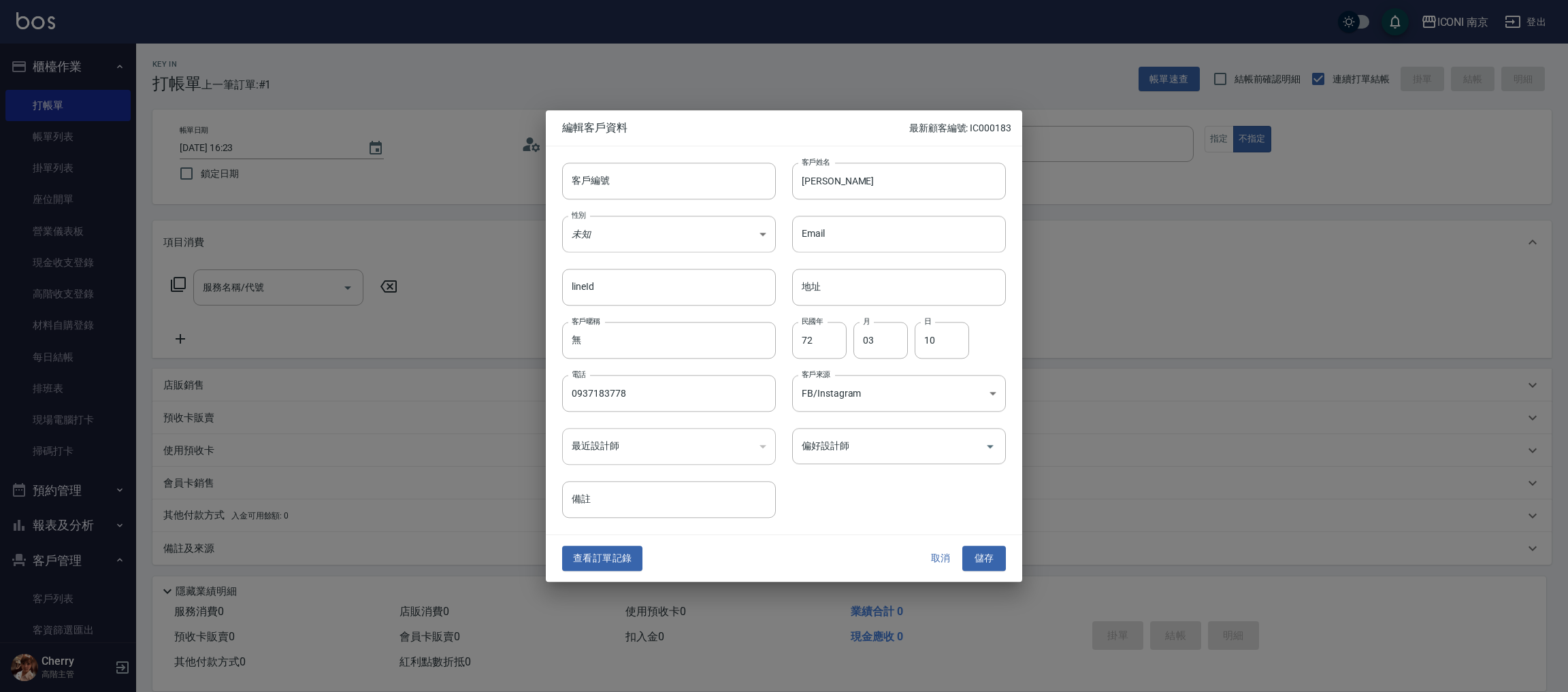
click at [978, 544] on div "查看訂單記錄 取消 儲存" at bounding box center [784, 558] width 476 height 47
drag, startPoint x: 980, startPoint y: 547, endPoint x: 987, endPoint y: 550, distance: 7.6
click at [984, 549] on button "儲存" at bounding box center [983, 559] width 44 height 25
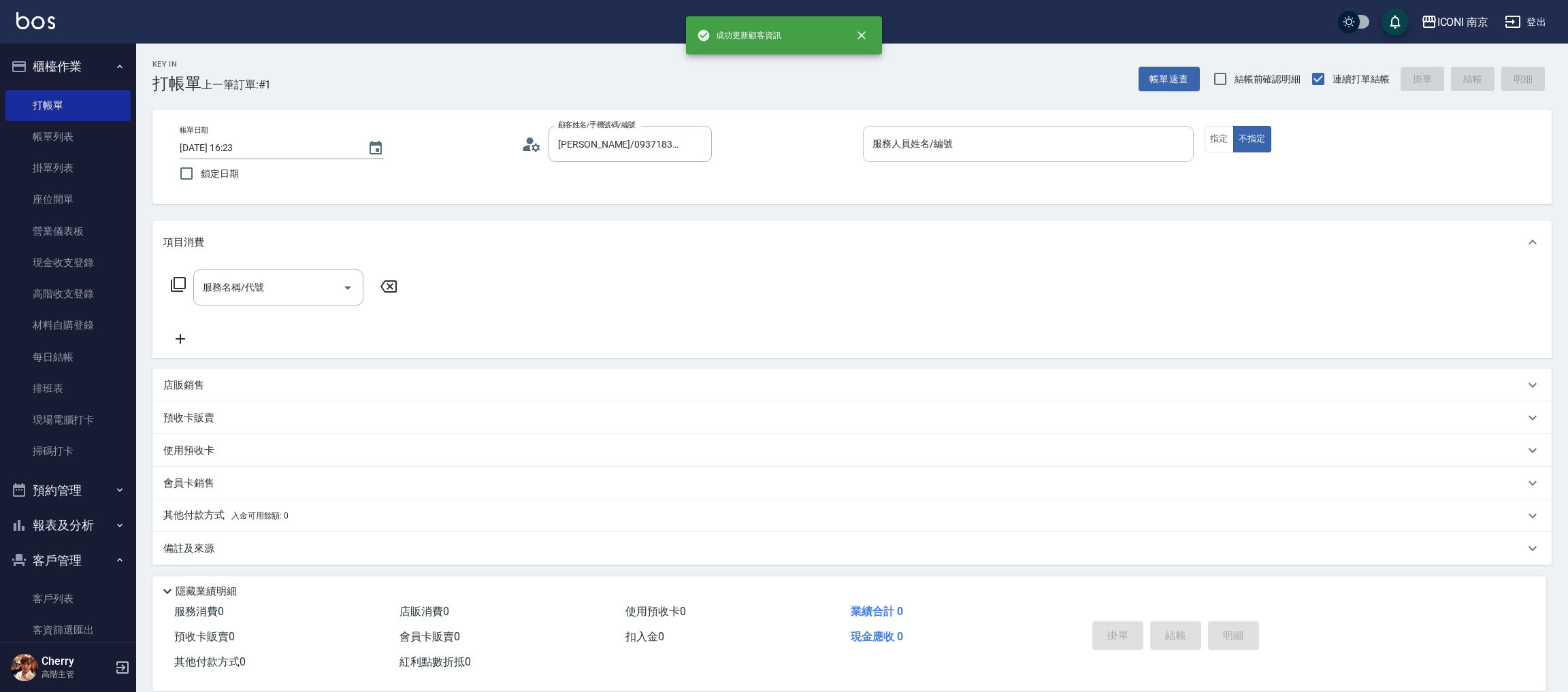
click at [972, 139] on input "服務人員姓名/編號" at bounding box center [1028, 143] width 318 height 23
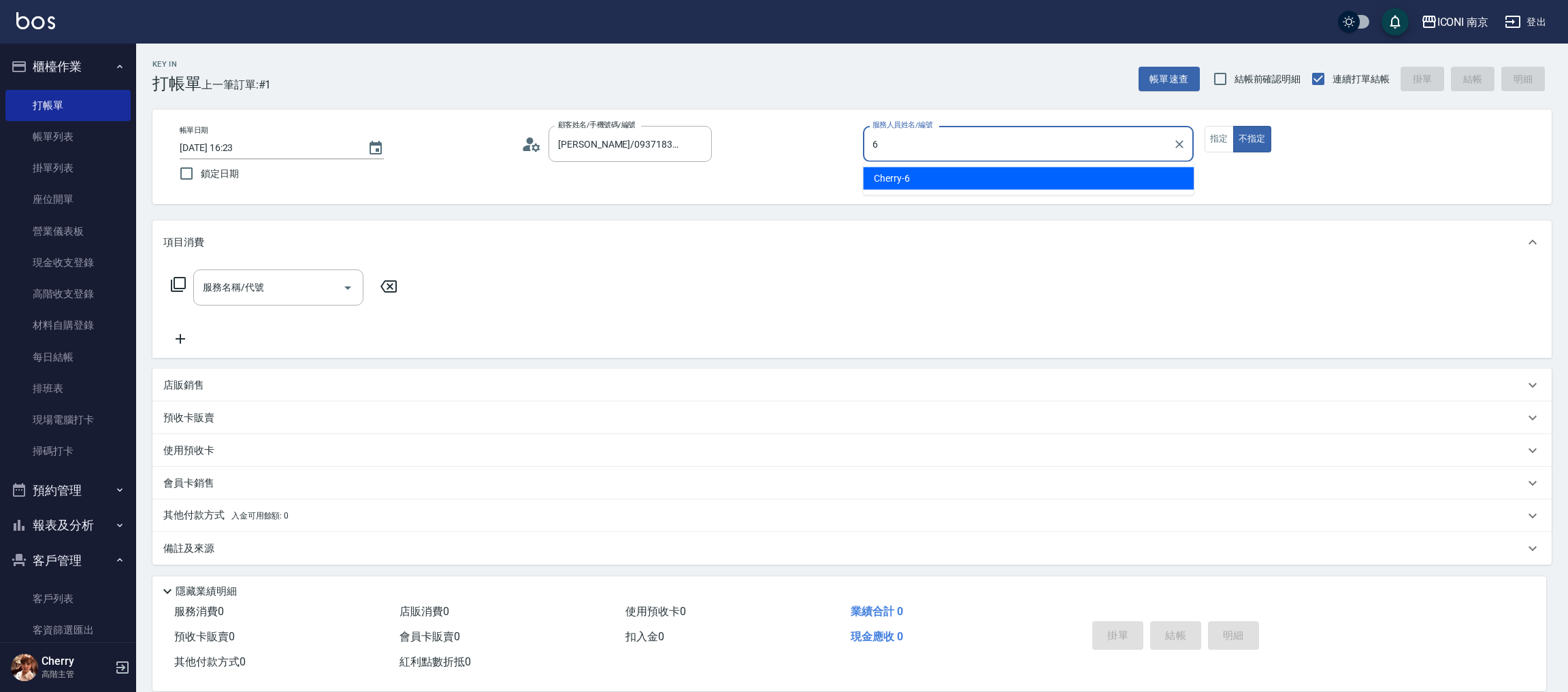
type input "Cherry-6"
type button "false"
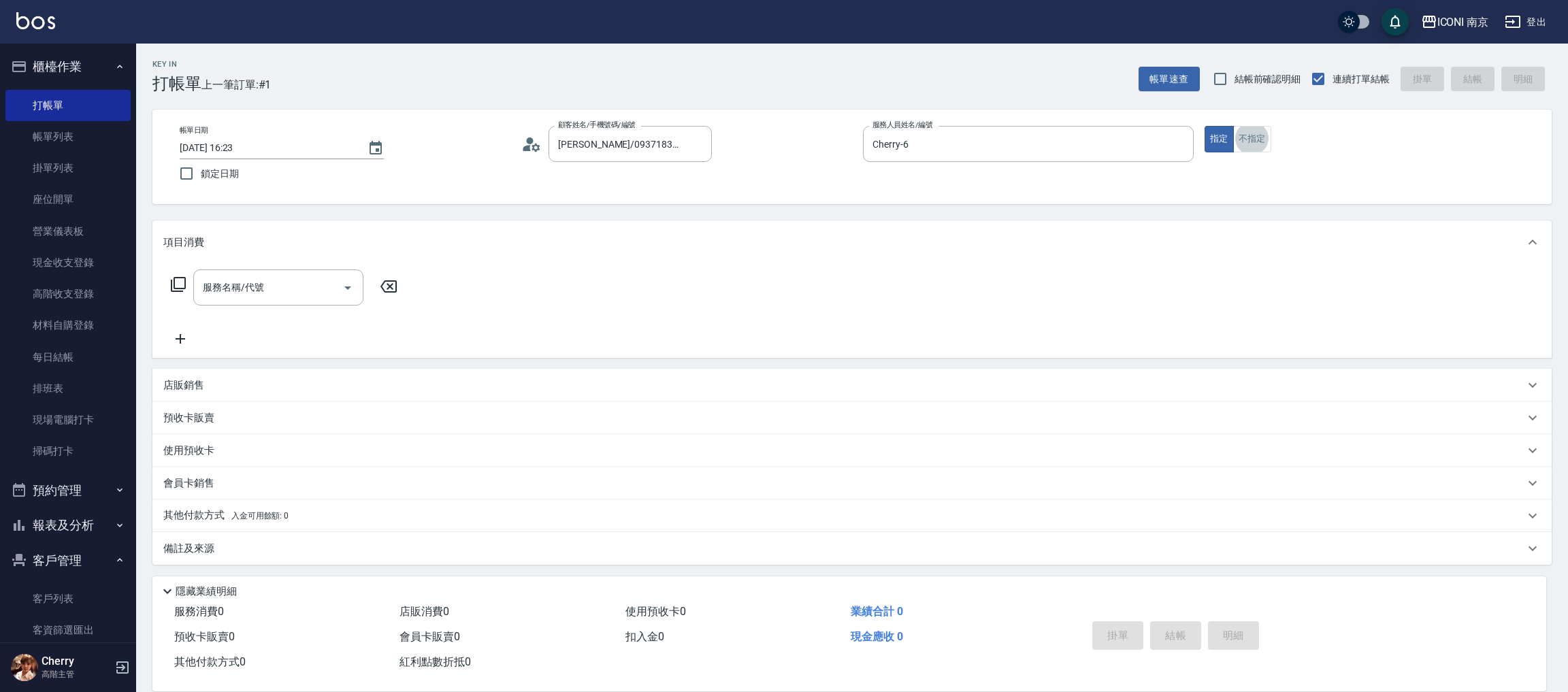
click at [173, 281] on icon at bounding box center [178, 284] width 17 height 17
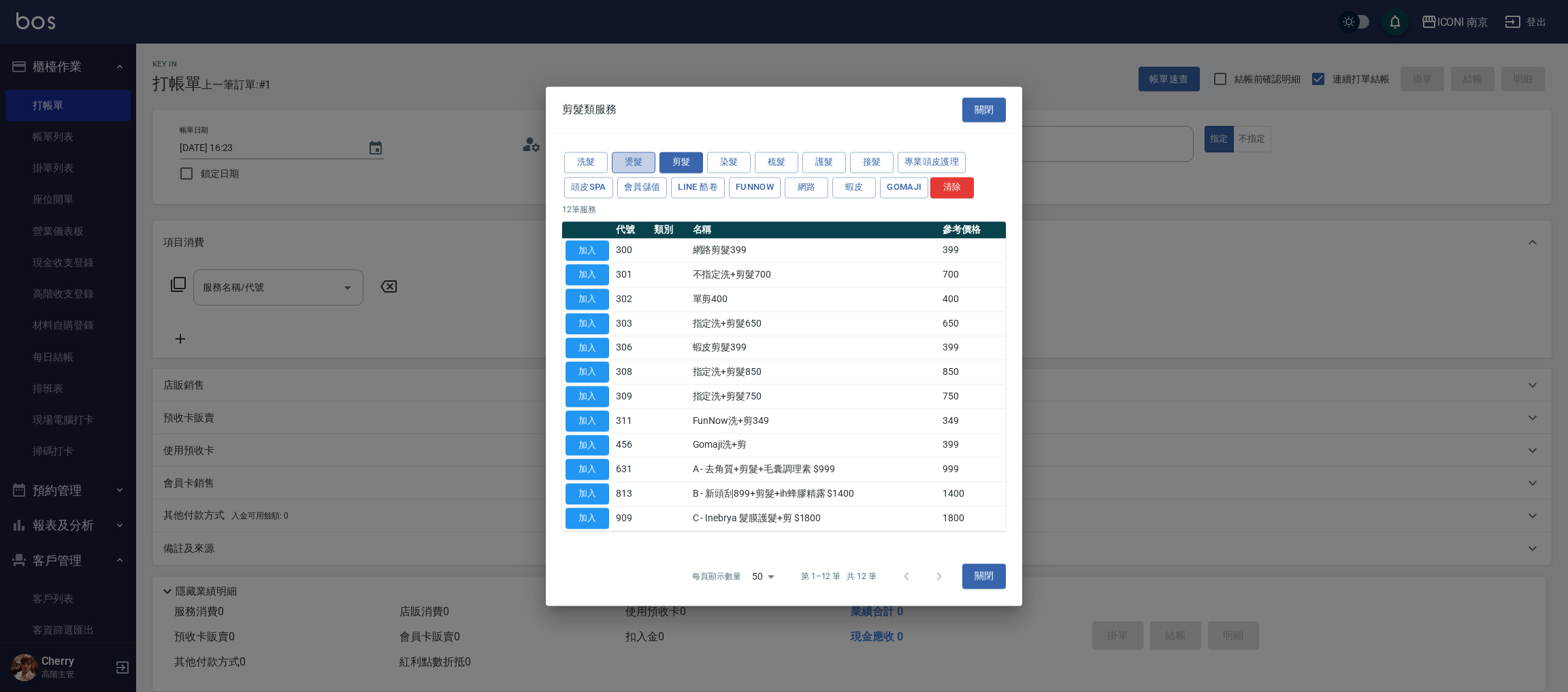
click at [630, 157] on button "燙髮" at bounding box center [633, 162] width 44 height 21
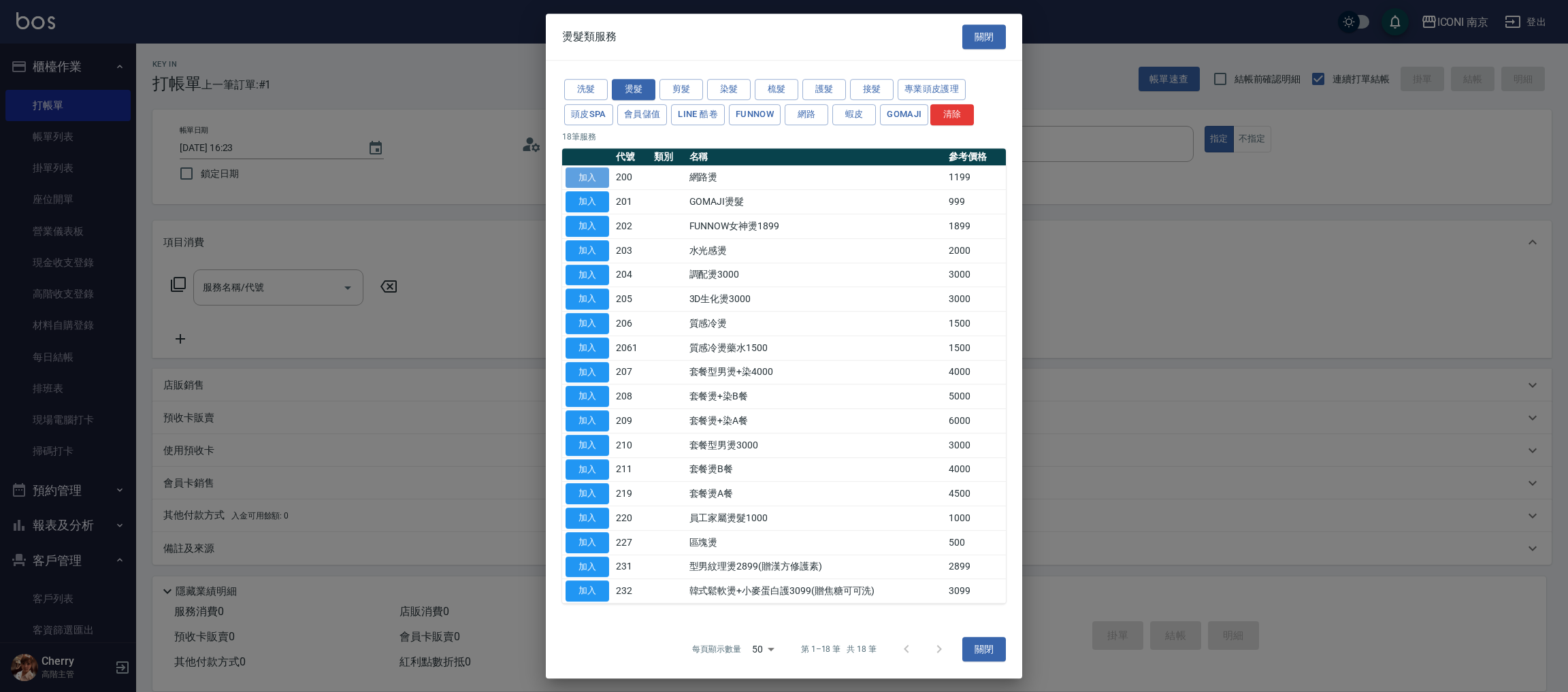
click at [598, 172] on button "加入" at bounding box center [587, 178] width 44 height 21
type input "網路燙(200)"
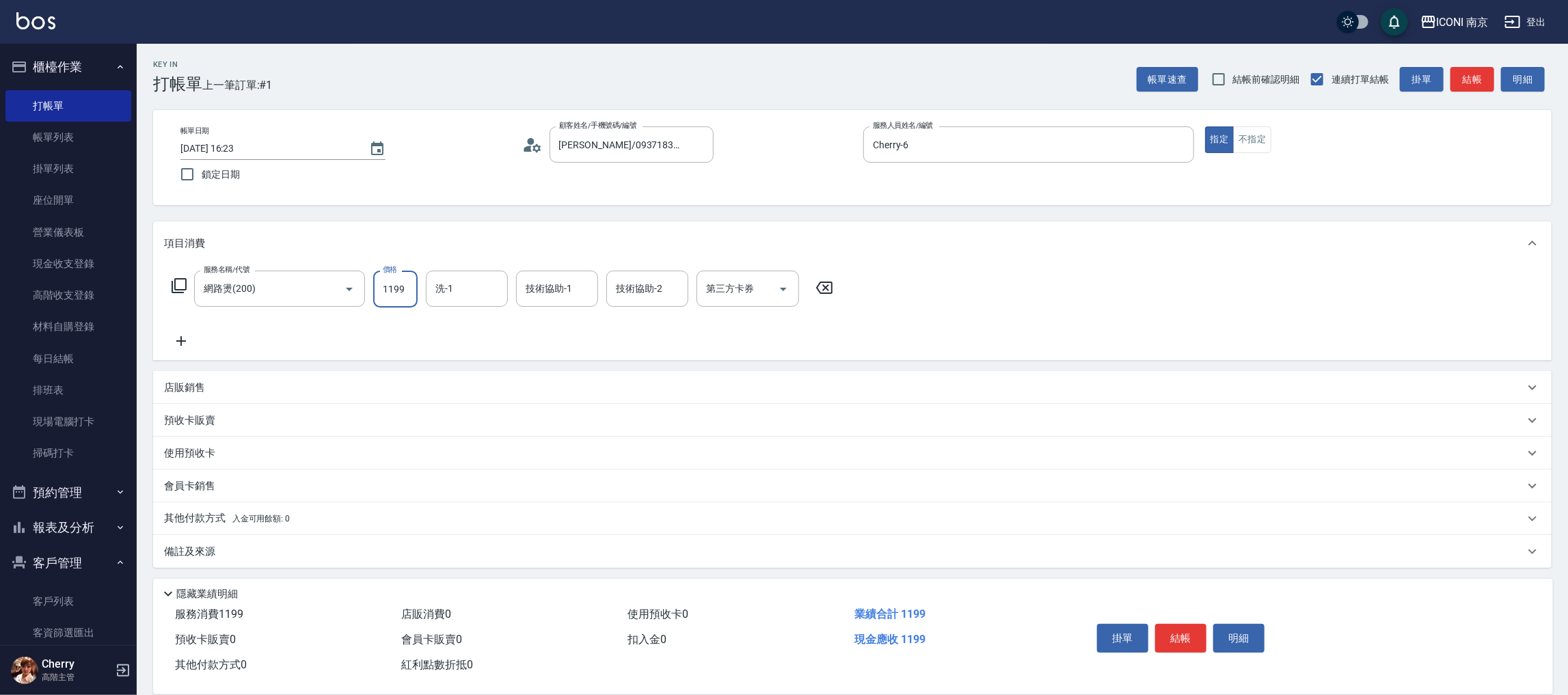
click at [398, 299] on input "1199" at bounding box center [394, 289] width 44 height 37
type input "1299"
click at [177, 284] on icon at bounding box center [178, 285] width 17 height 17
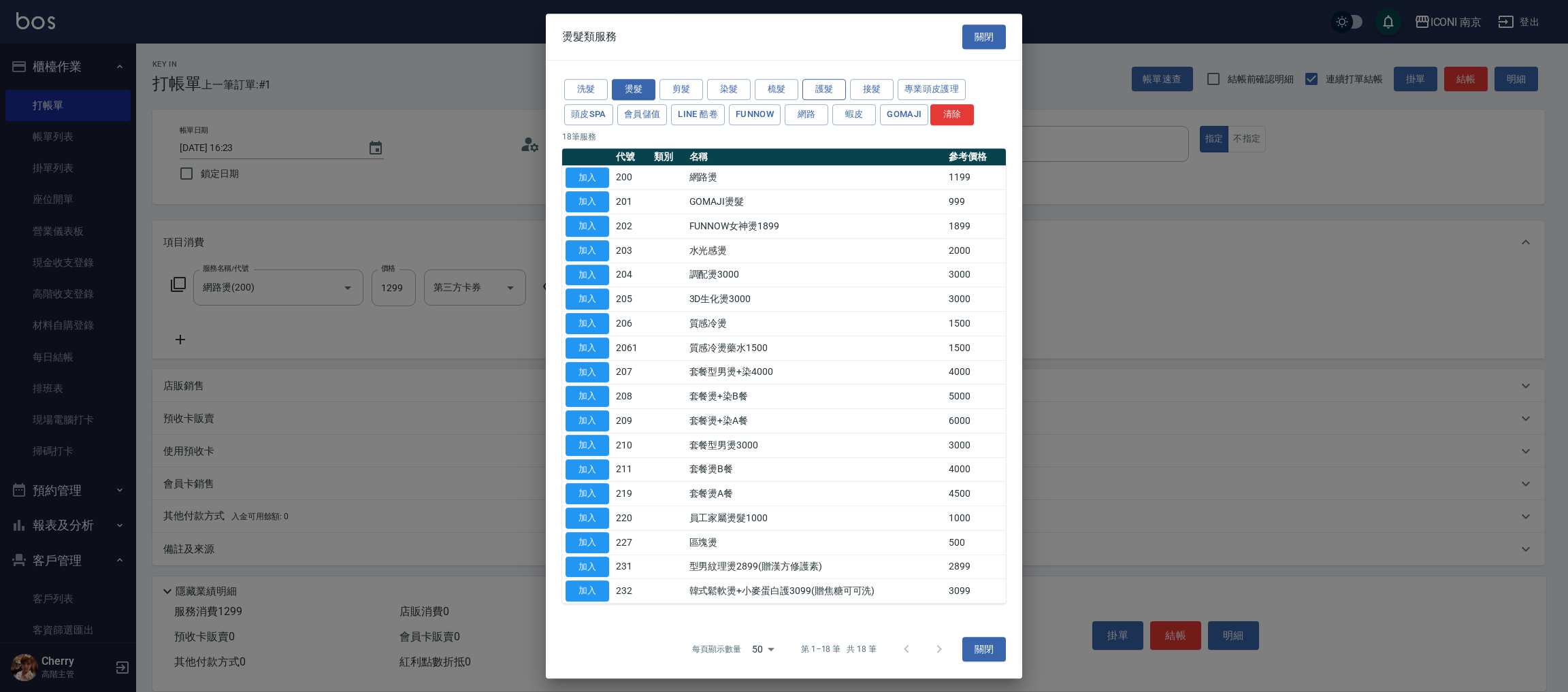
click at [832, 85] on button "護髮" at bounding box center [824, 90] width 44 height 21
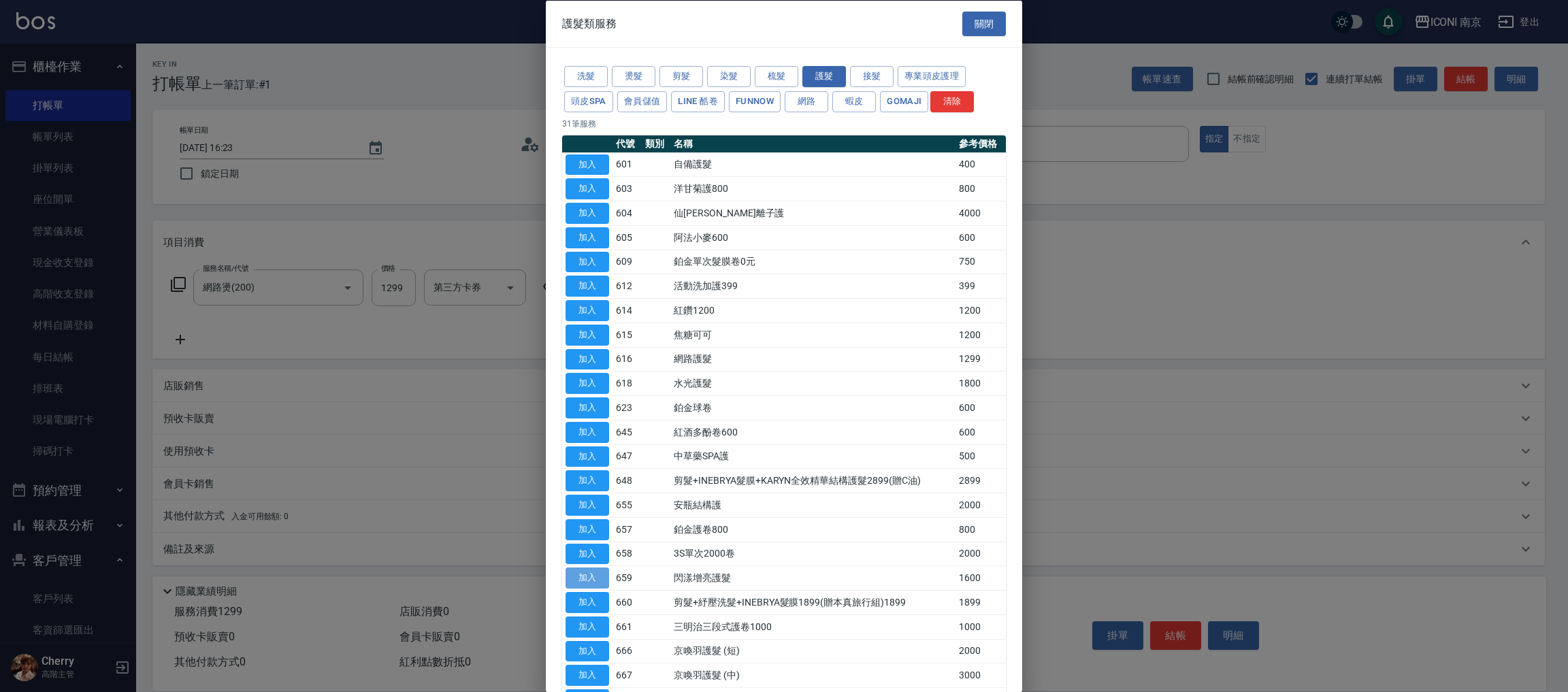
click at [579, 580] on button "加入" at bounding box center [587, 578] width 44 height 21
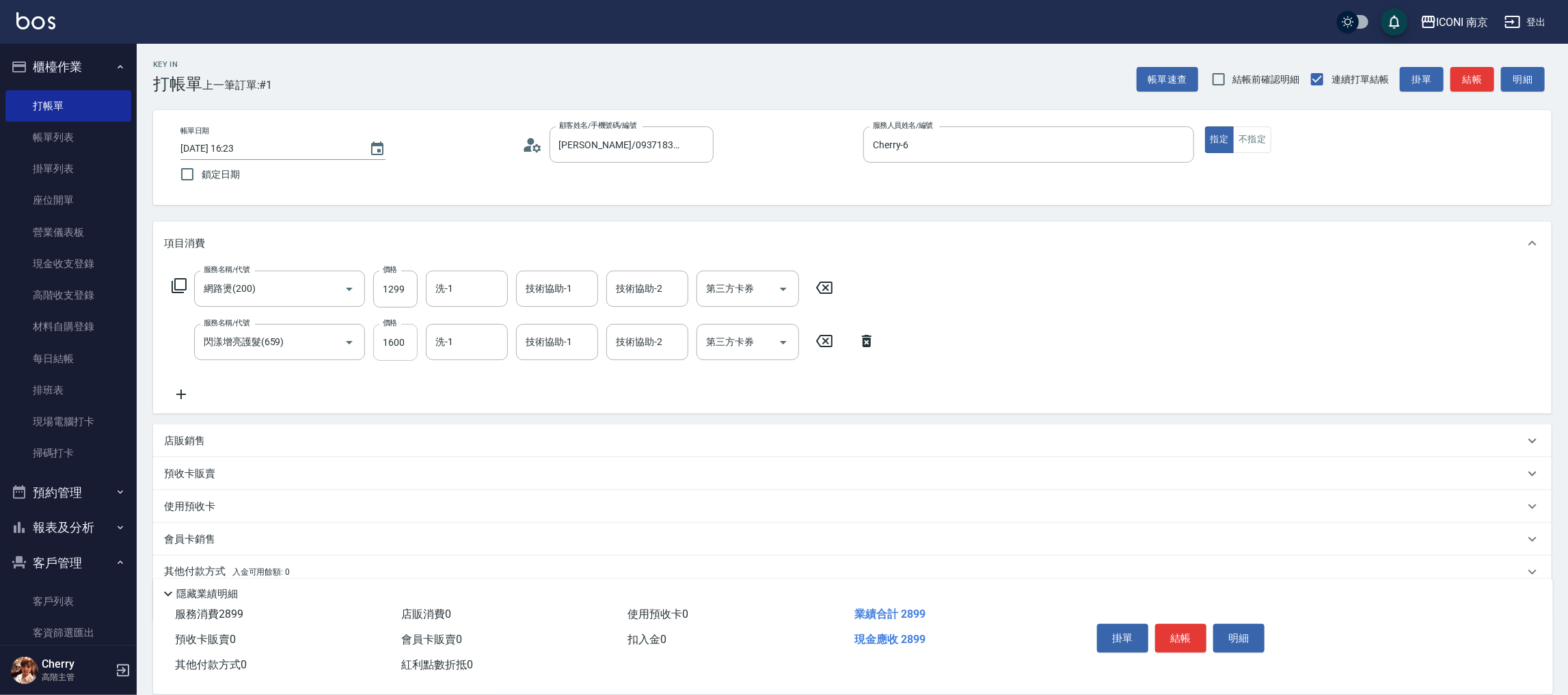
click at [404, 352] on input "1600" at bounding box center [394, 342] width 44 height 37
type input "2000"
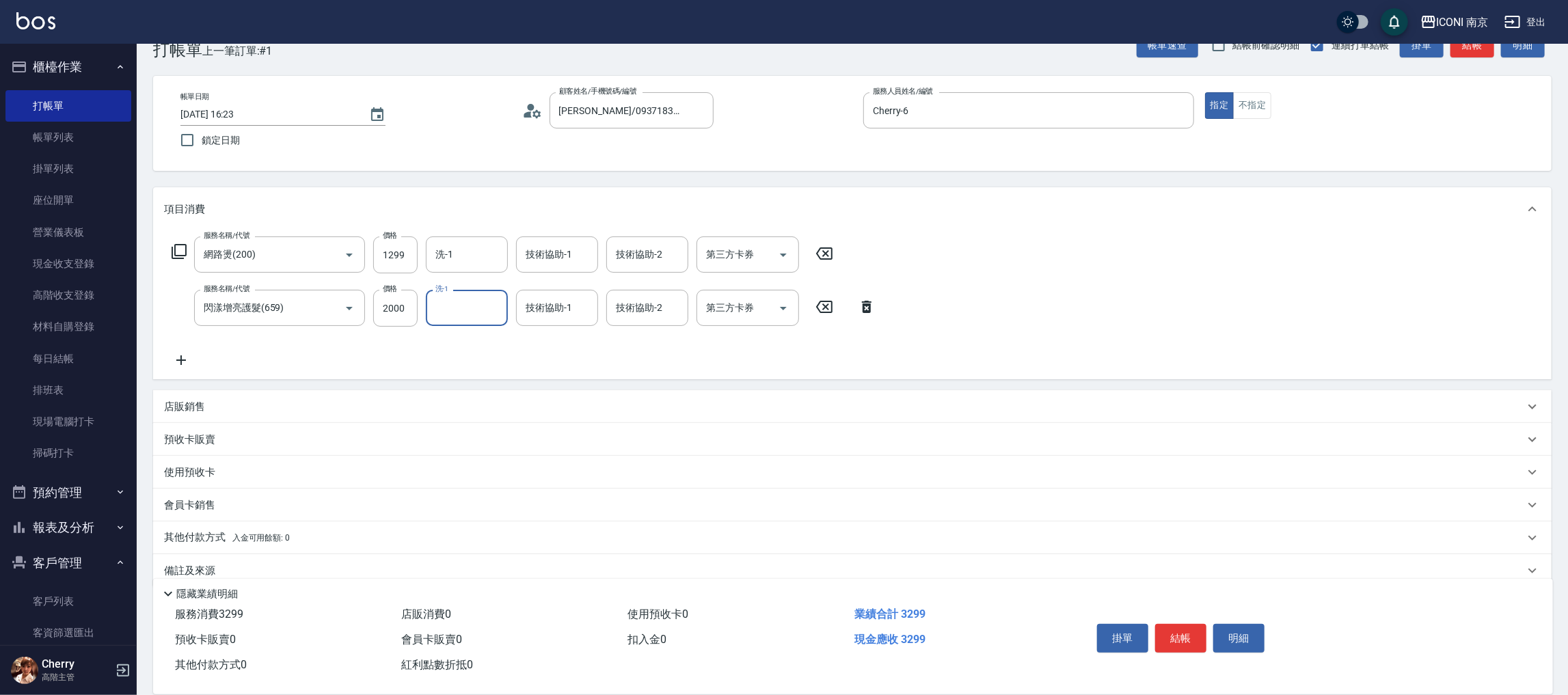
scroll to position [54, 0]
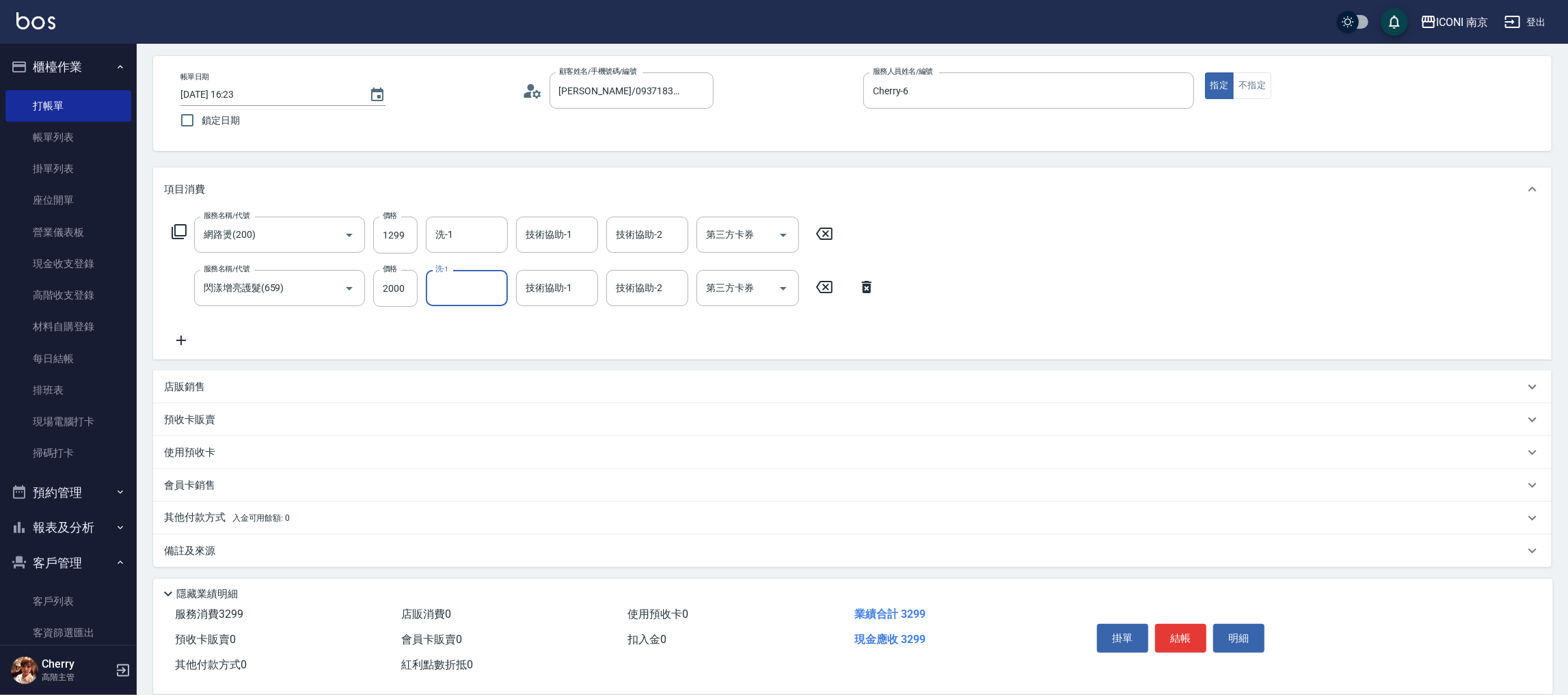
click at [206, 504] on div "其他付款方式 入金可用餘額: 0" at bounding box center [852, 518] width 1398 height 32
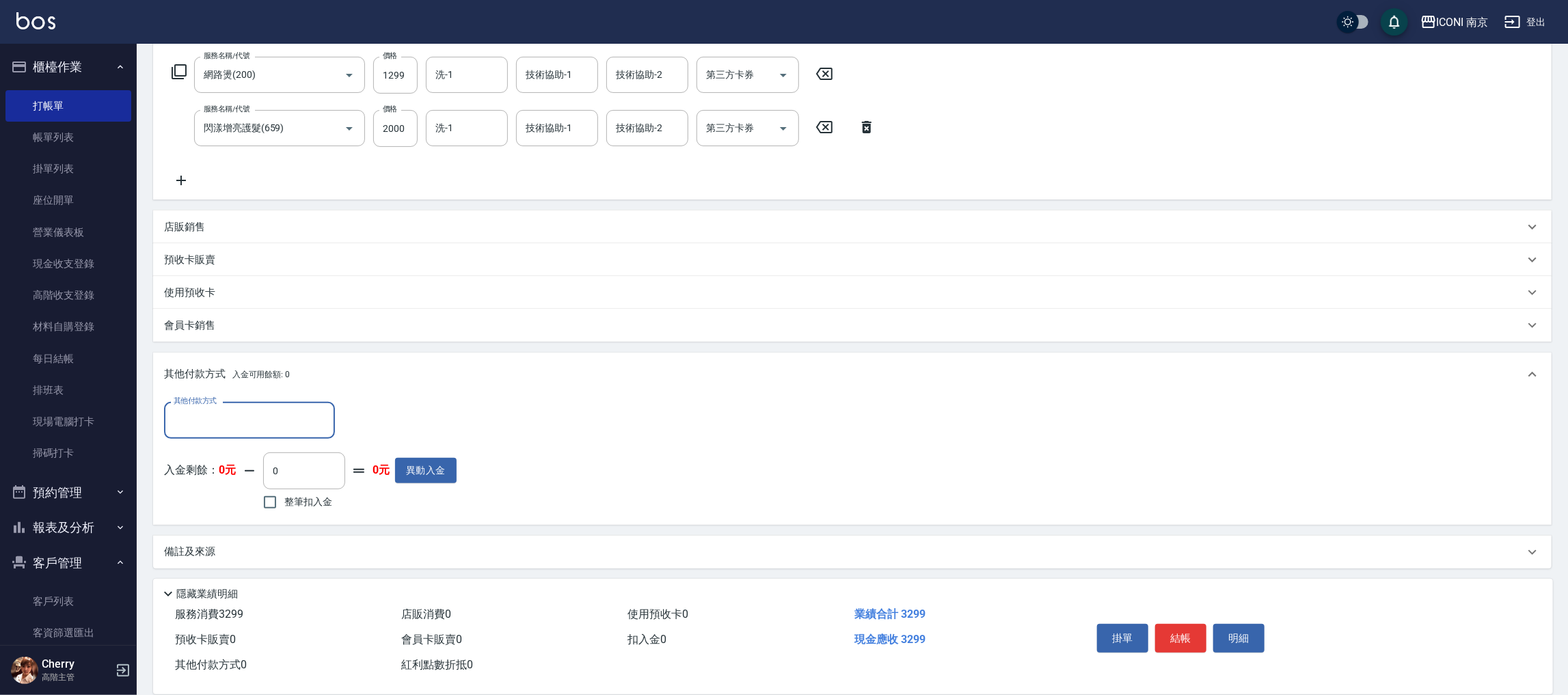
scroll to position [215, 0]
click at [269, 419] on input "其他付款方式" at bounding box center [250, 419] width 159 height 24
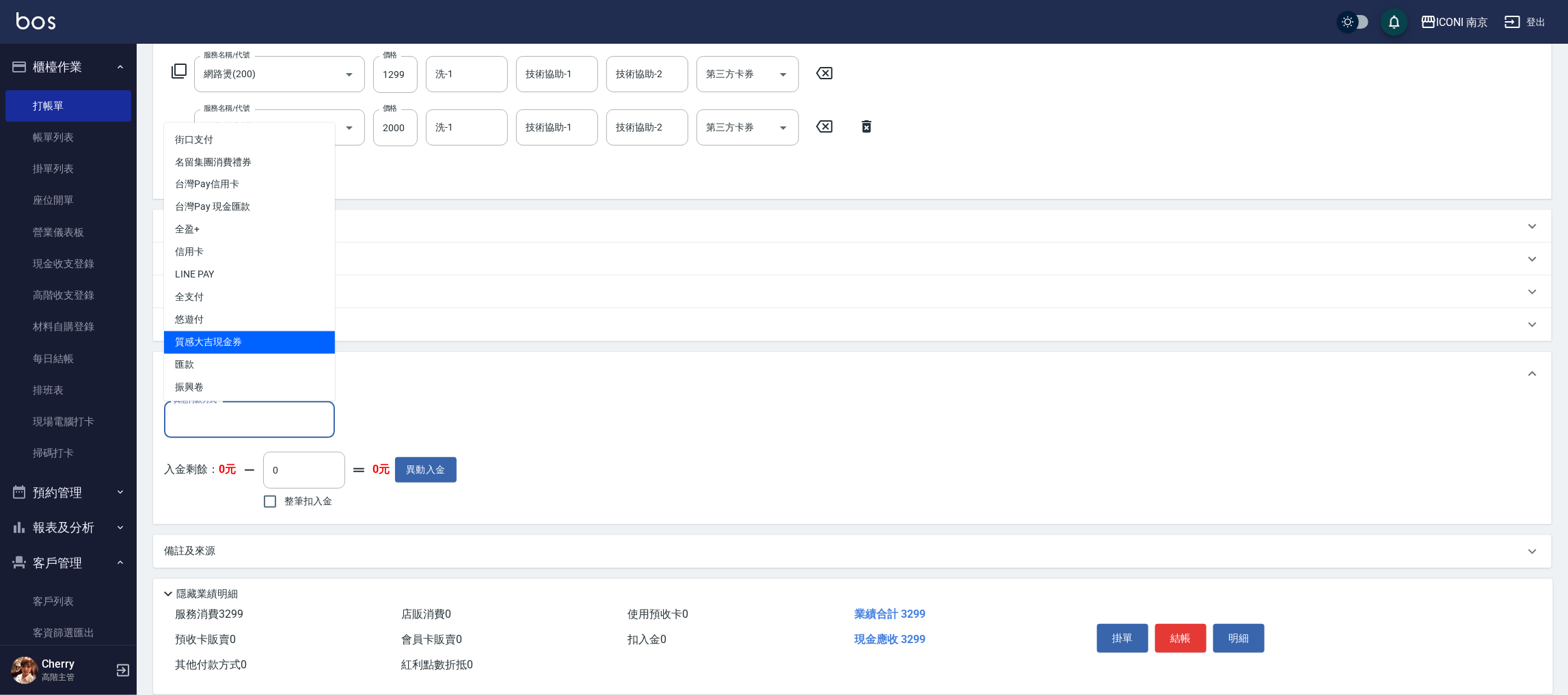
click at [270, 351] on span "質感大吉現金券" at bounding box center [249, 342] width 171 height 23
type input "質感大吉現金券"
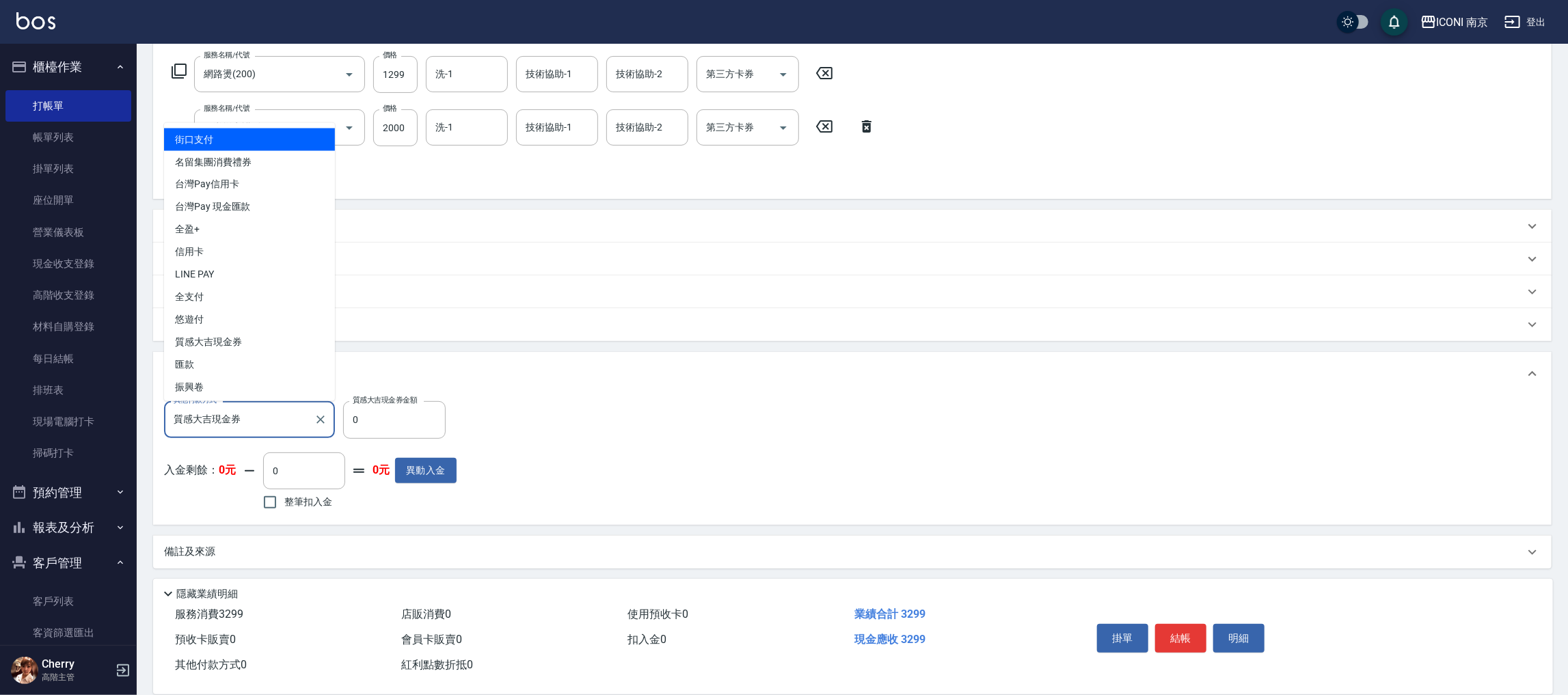
click at [304, 407] on input "質感大吉現金券" at bounding box center [239, 419] width 138 height 24
click at [324, 415] on icon "Clear" at bounding box center [321, 420] width 14 height 14
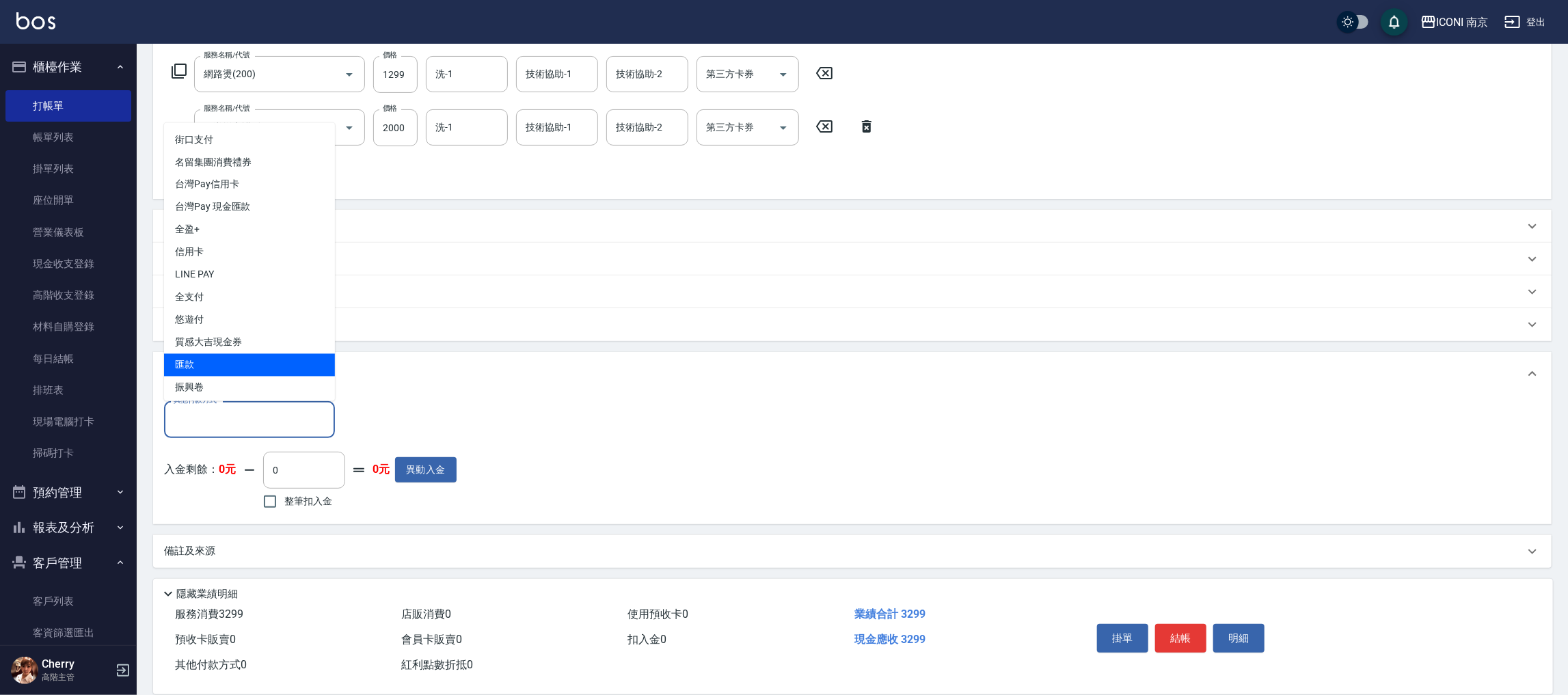
click at [263, 367] on span "匯款" at bounding box center [249, 365] width 171 height 23
type input "匯款"
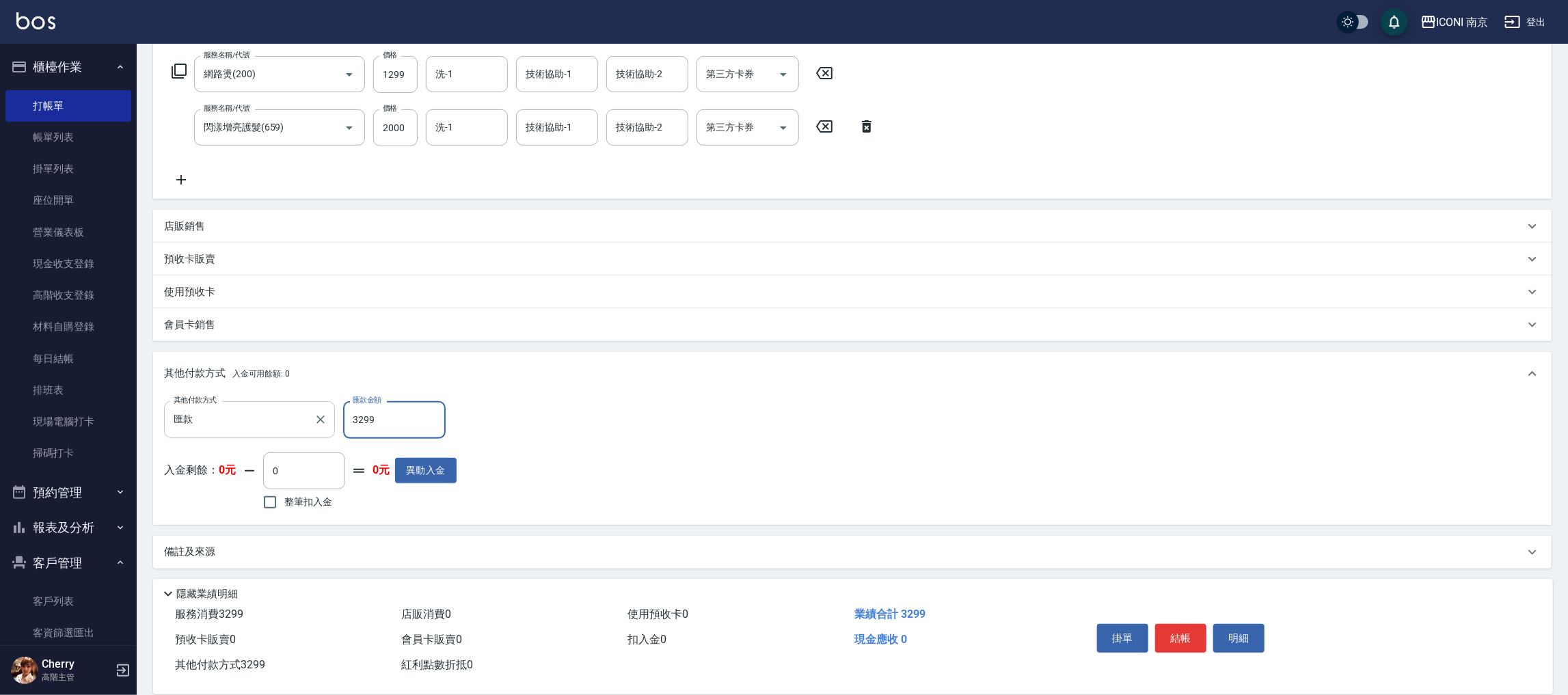
type input "3299"
click at [318, 564] on div "備註及來源" at bounding box center [852, 551] width 1398 height 32
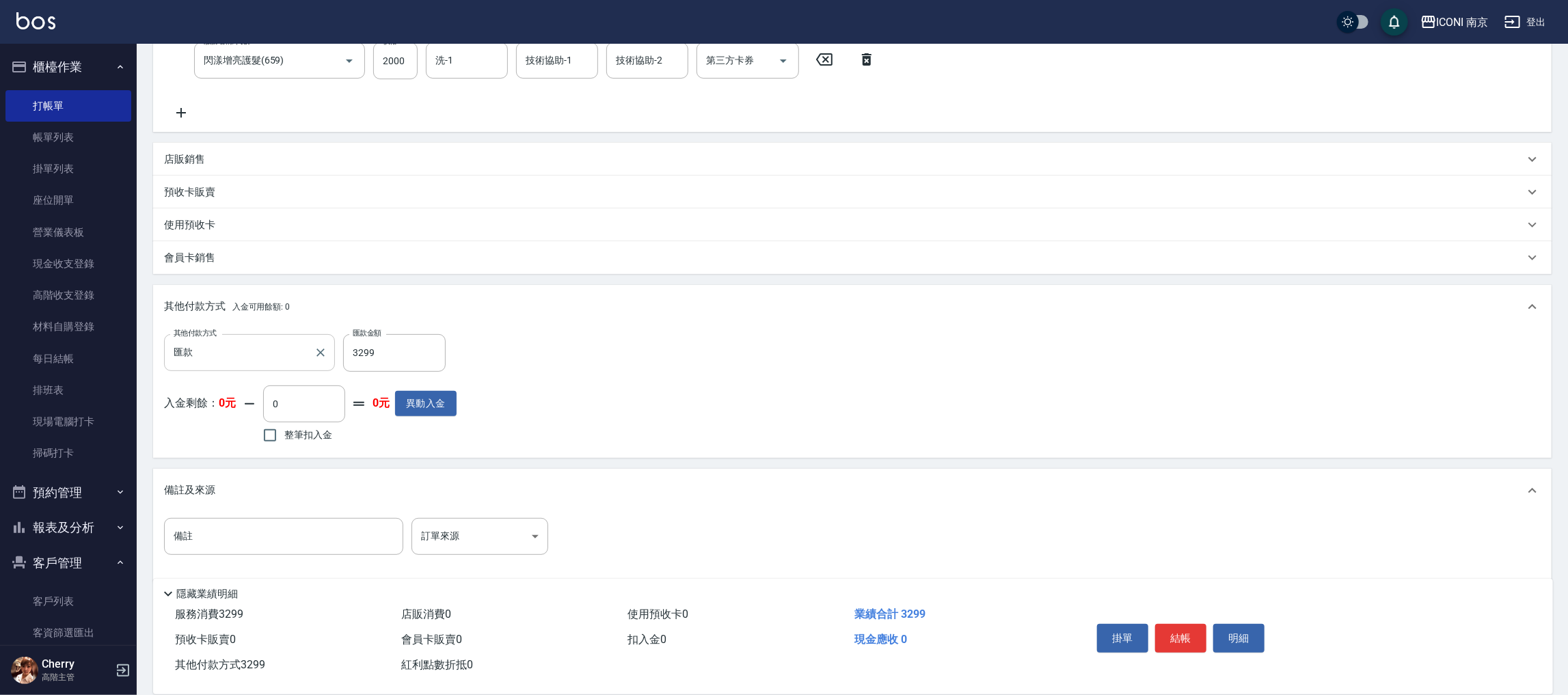
scroll to position [289, 0]
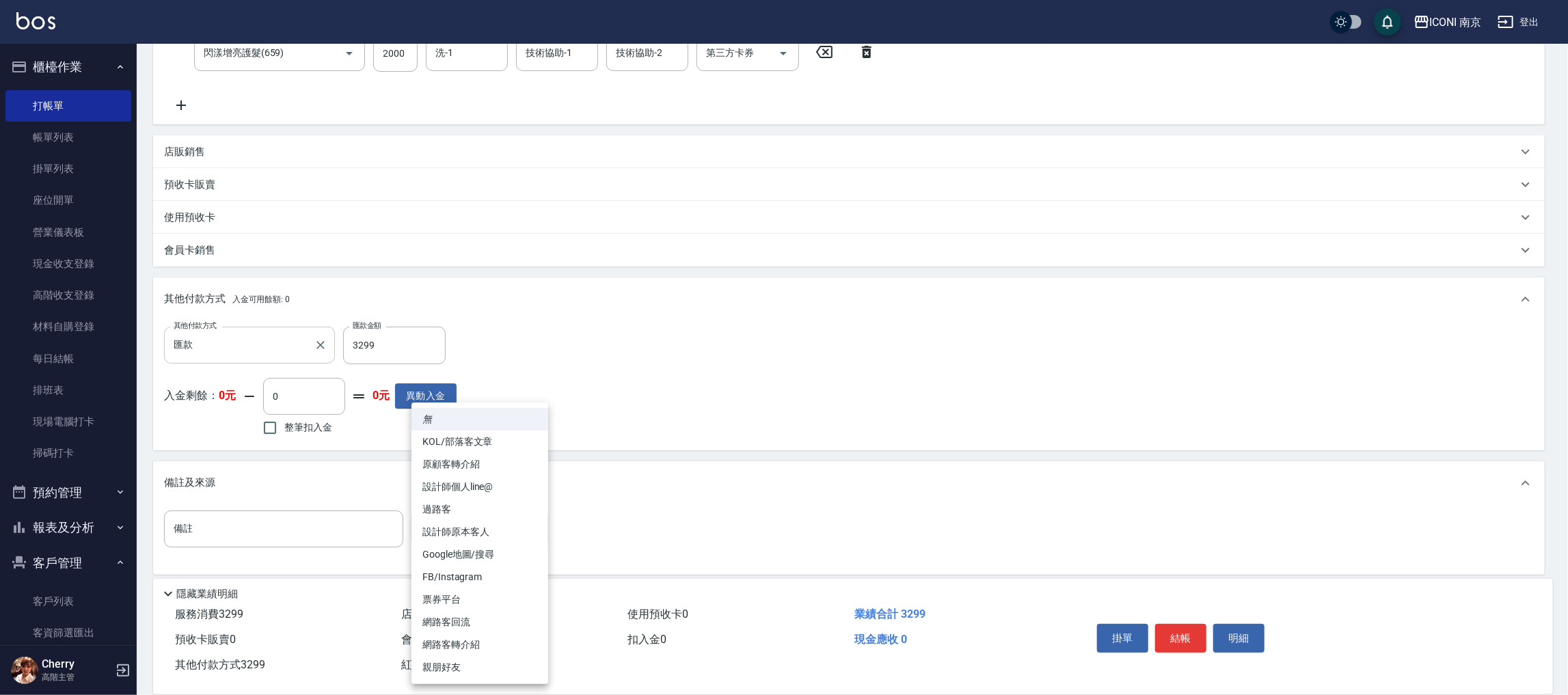
click at [522, 524] on body "ICONI 南京 登出 櫃檯作業 打帳單 帳單列表 掛單列表 座位開單 營業儀表板 現金收支登錄 高階收支登錄 材料自購登錄 每日結帳 排班表 現場電腦打卡 …" at bounding box center [784, 207] width 1568 height 992
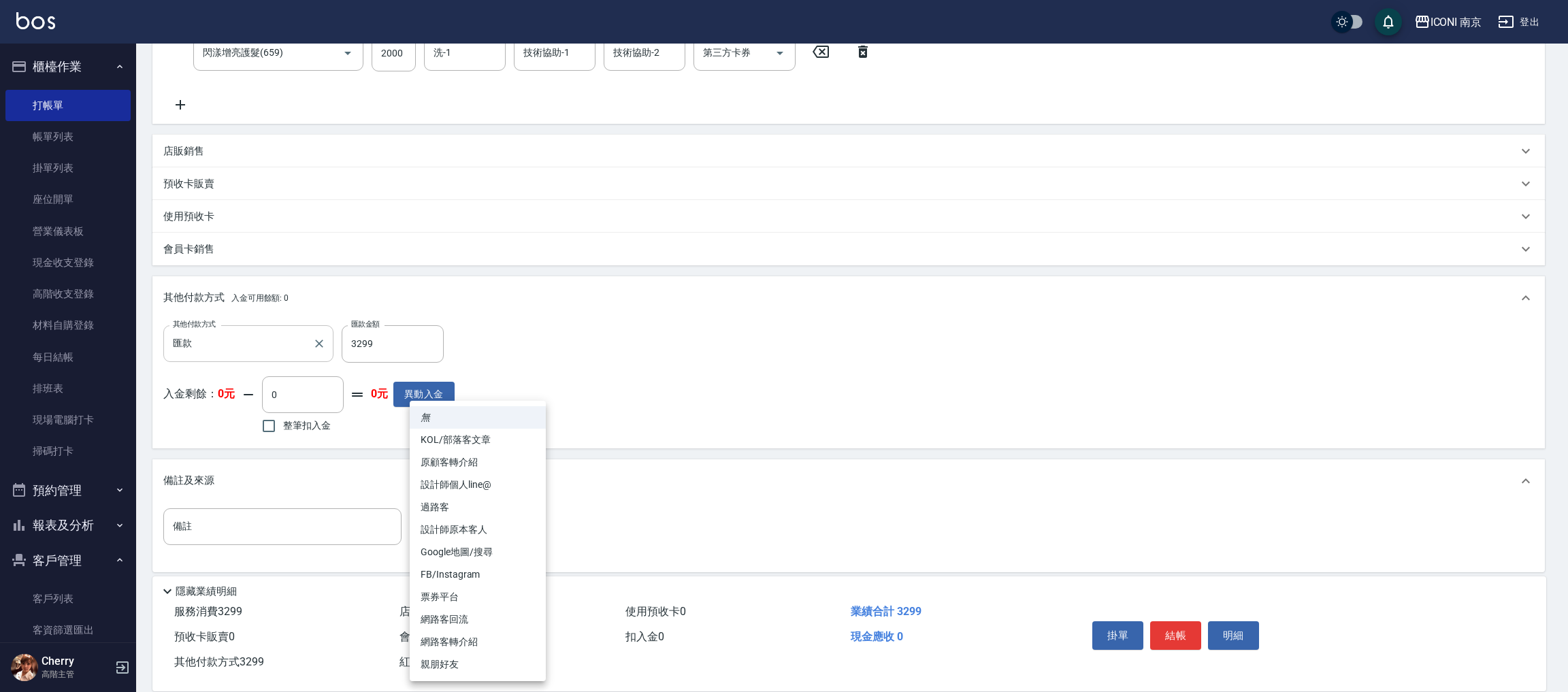
click at [484, 572] on li "FB/Instagram" at bounding box center [477, 574] width 136 height 22
type input "FB/Instagram"
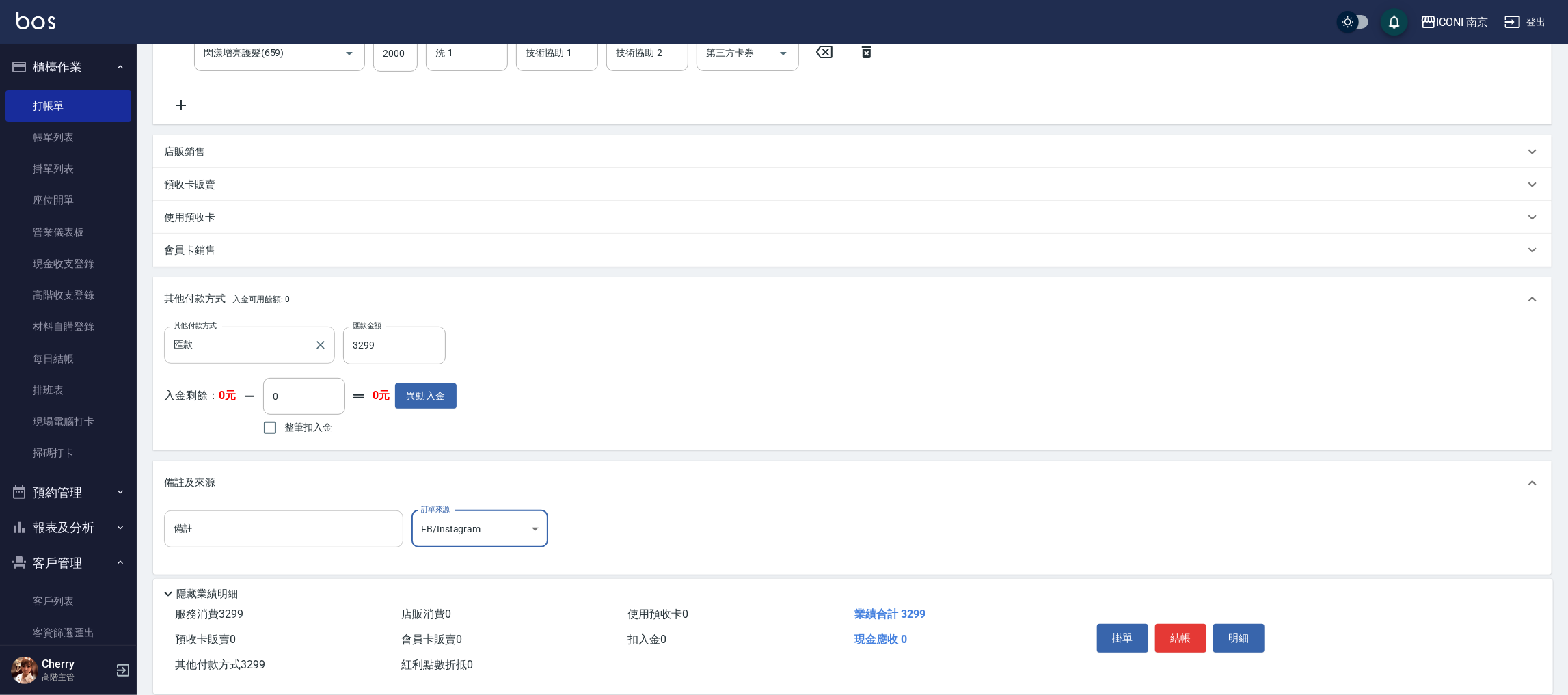
click at [301, 537] on input "備註" at bounding box center [283, 529] width 239 height 37
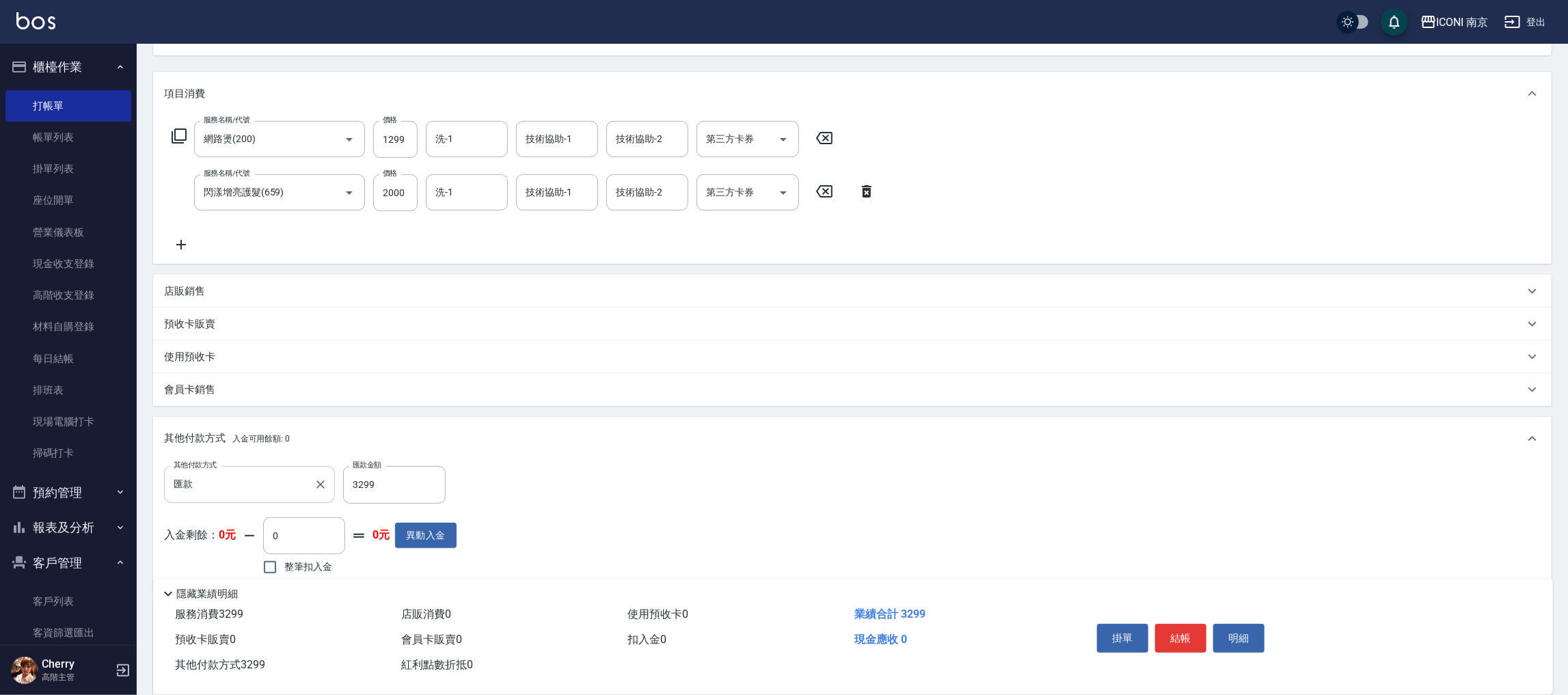
scroll to position [296, 0]
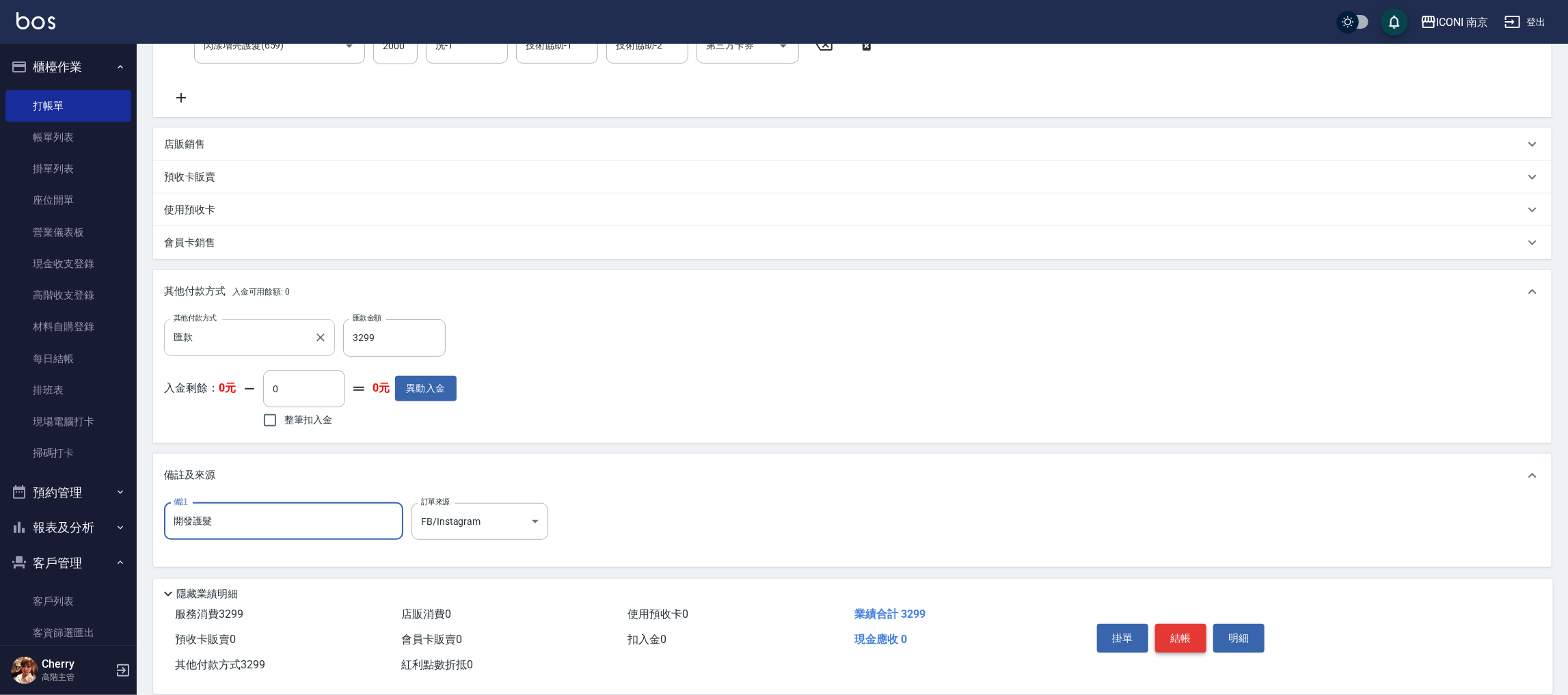
type input "開發護髮"
click at [1178, 628] on button "結帳" at bounding box center [1181, 637] width 51 height 28
type input "[DATE] 16:24"
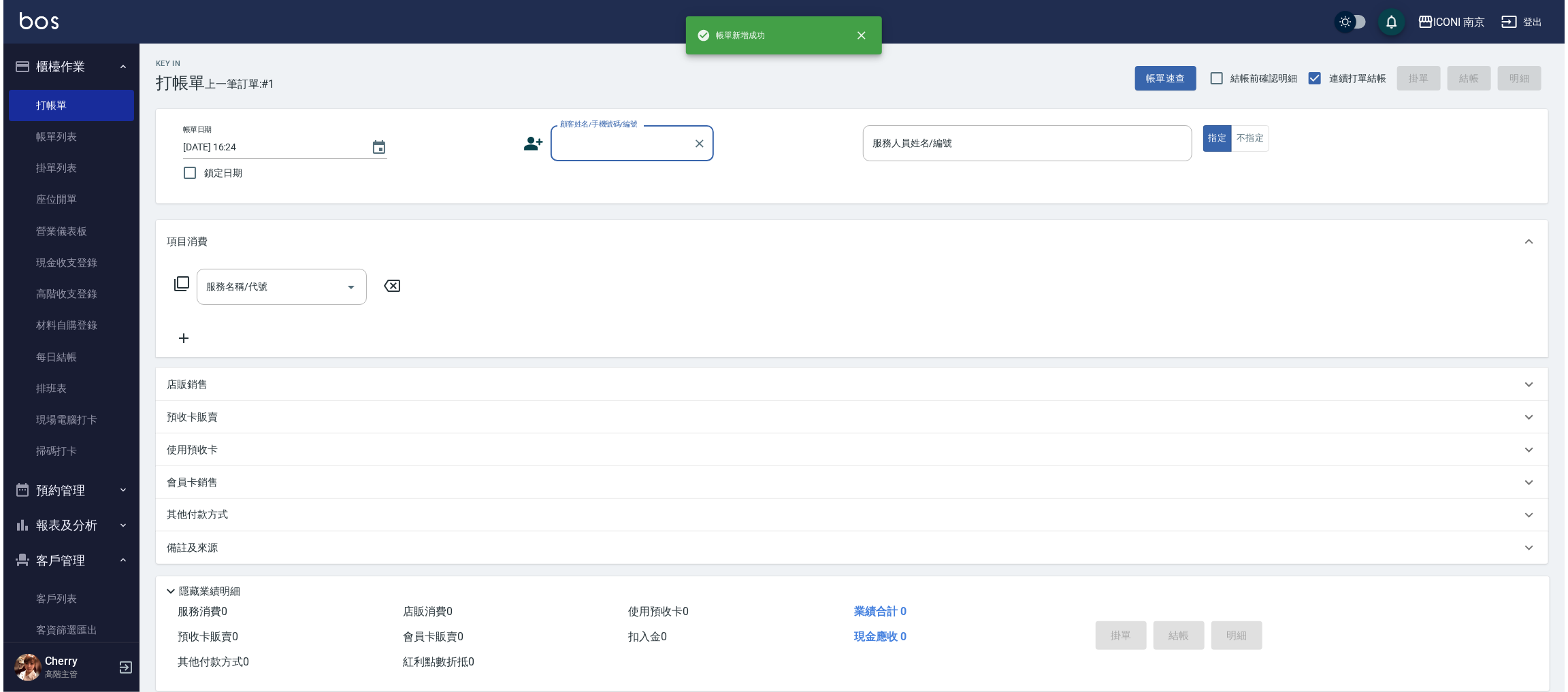
scroll to position [0, 0]
